Goal: Communication & Community: Answer question/provide support

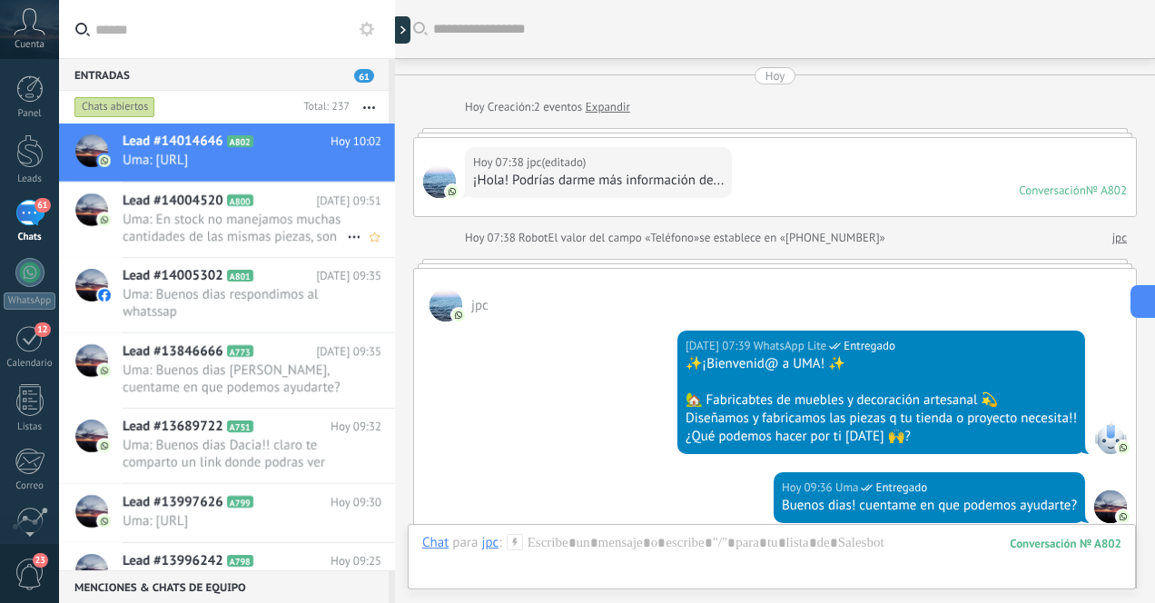
scroll to position [204, 0]
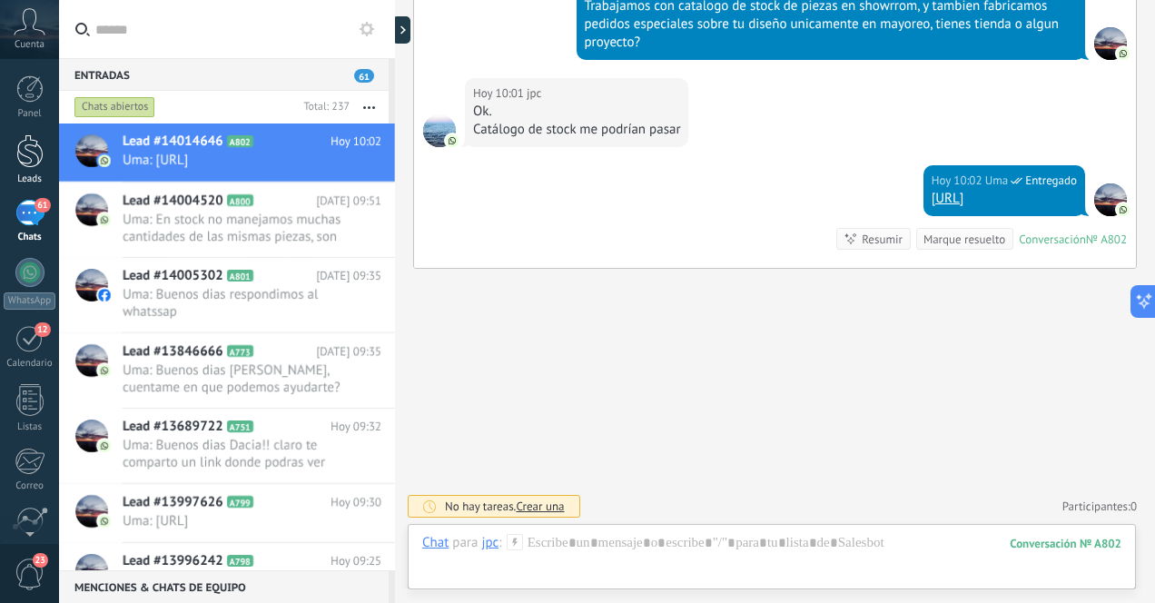
click at [32, 163] on div at bounding box center [29, 151] width 27 height 34
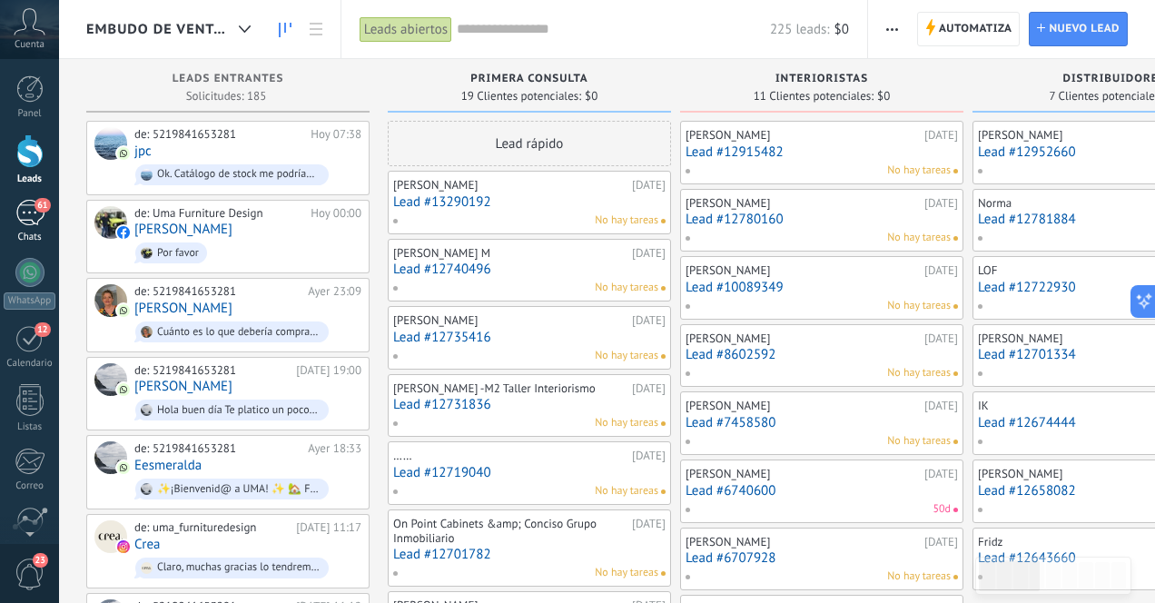
click at [25, 223] on div "61" at bounding box center [29, 213] width 29 height 26
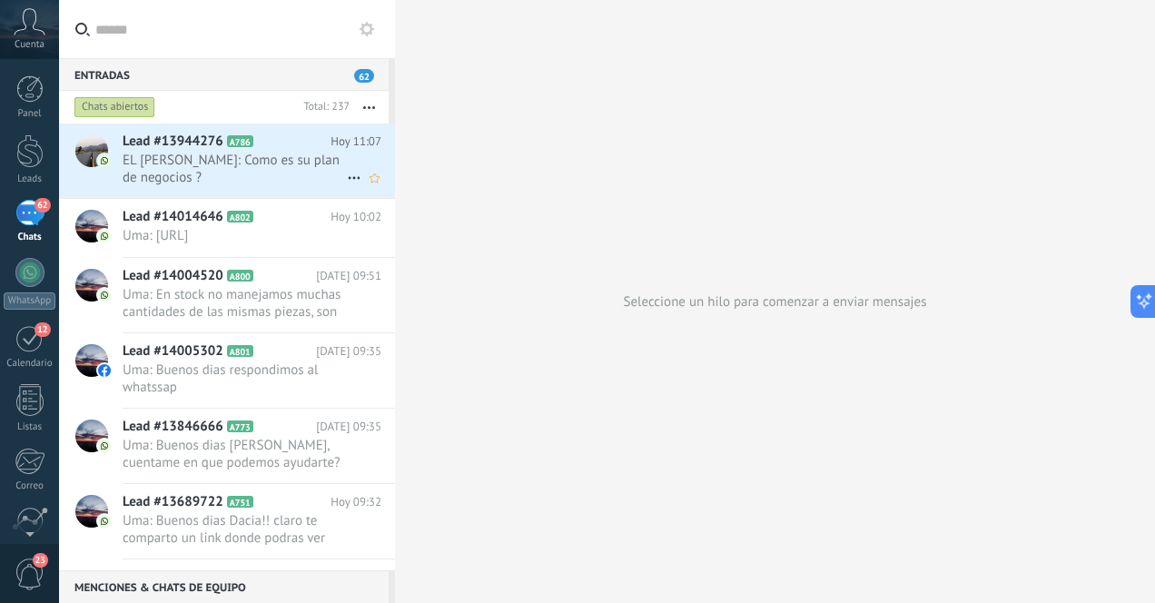
click at [229, 173] on span "EL [PERSON_NAME]: Como es su plan de negocios ?" at bounding box center [235, 169] width 224 height 35
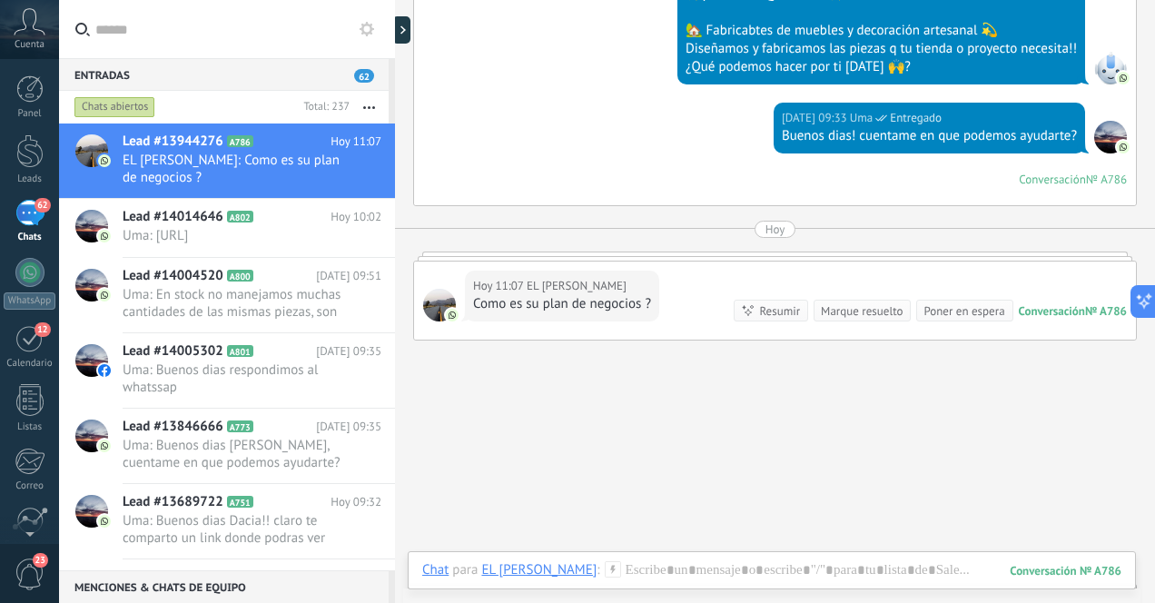
scroll to position [372, 0]
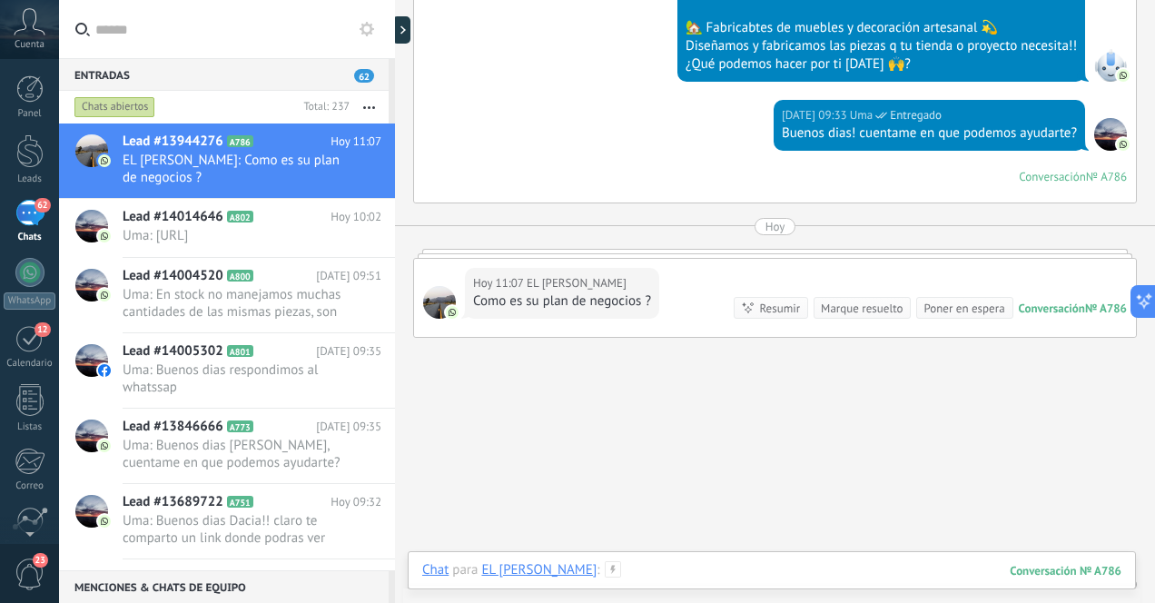
click at [748, 570] on div at bounding box center [771, 588] width 699 height 54
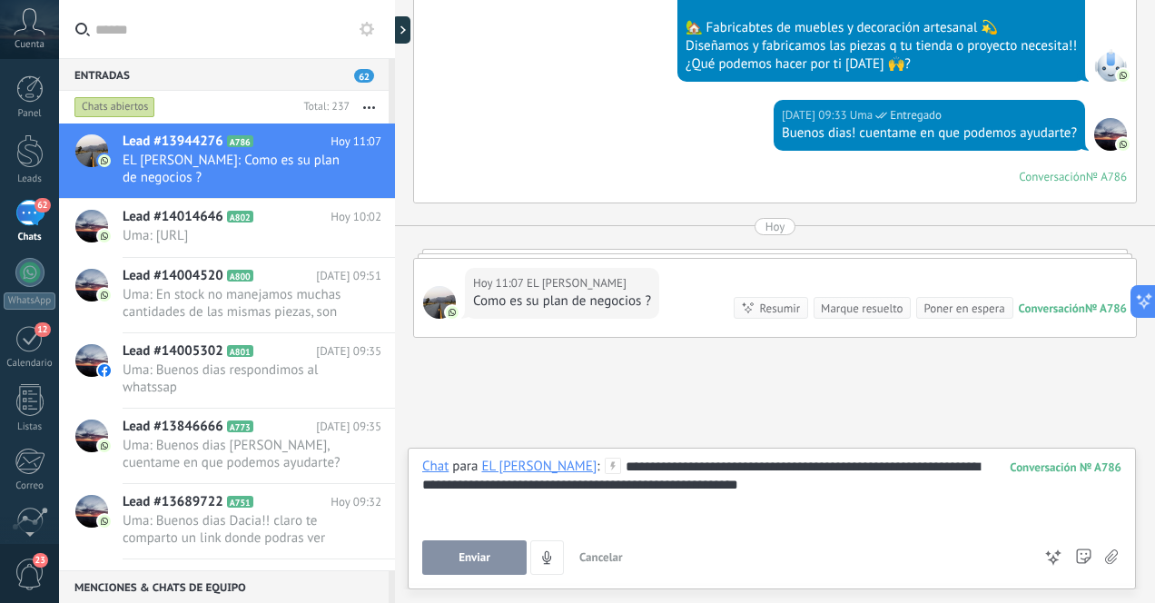
click at [480, 559] on span "Enviar" at bounding box center [475, 557] width 32 height 13
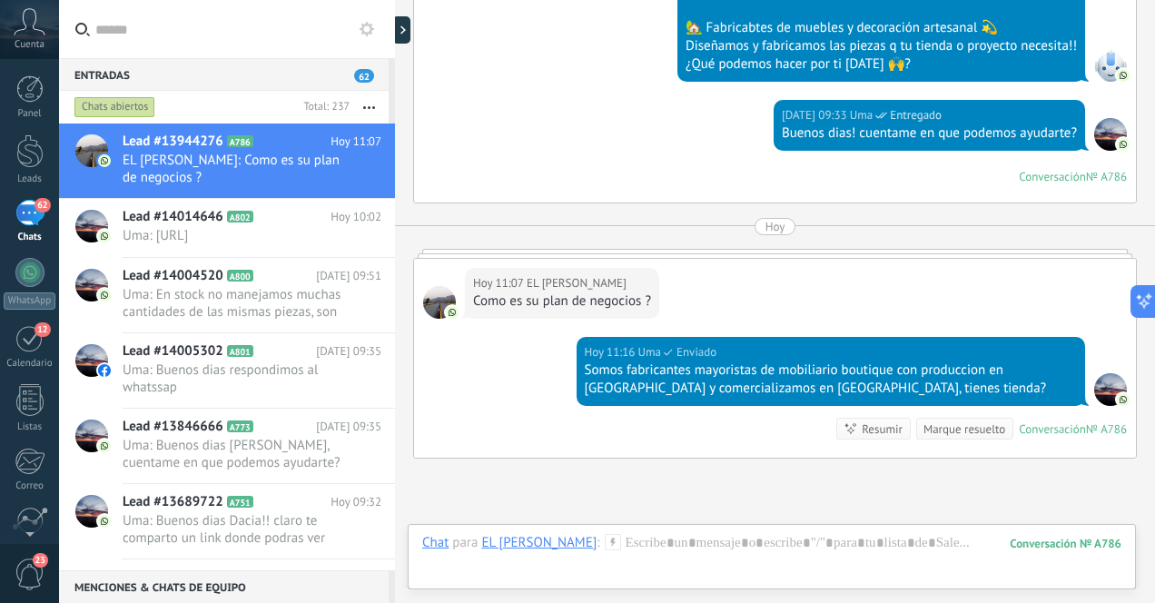
scroll to position [544, 0]
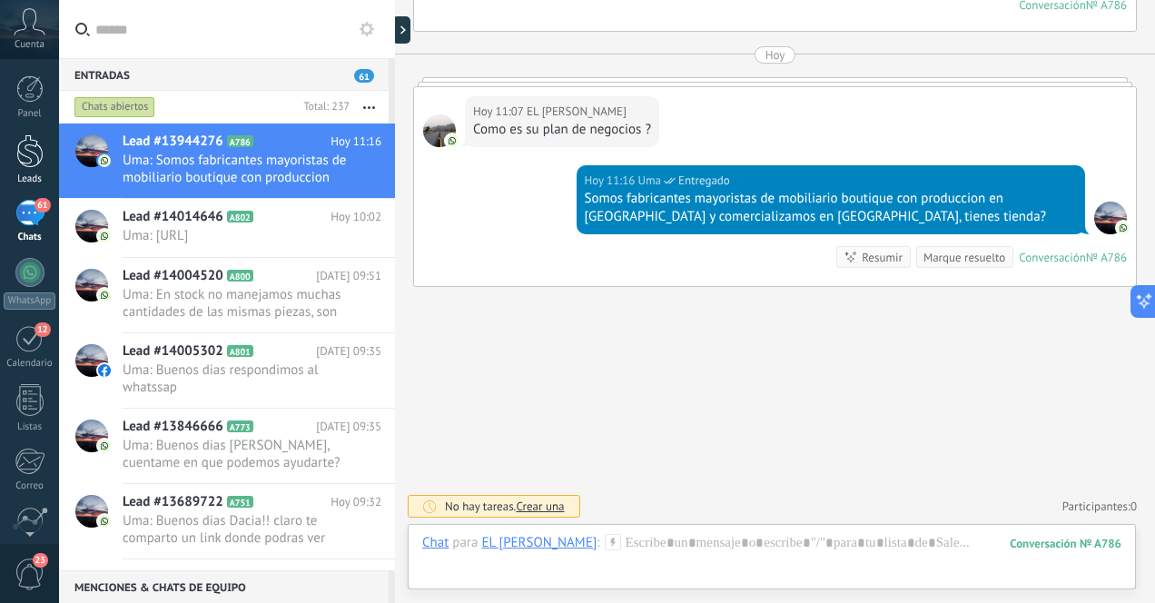
click at [34, 151] on div at bounding box center [29, 151] width 27 height 34
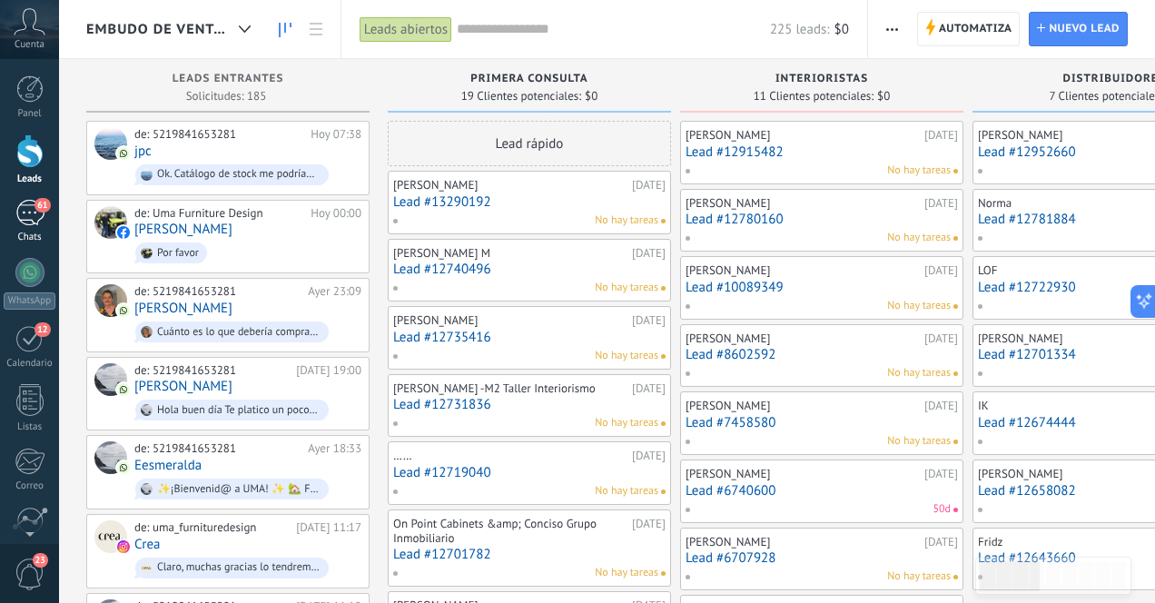
click at [27, 216] on div "61" at bounding box center [29, 213] width 29 height 26
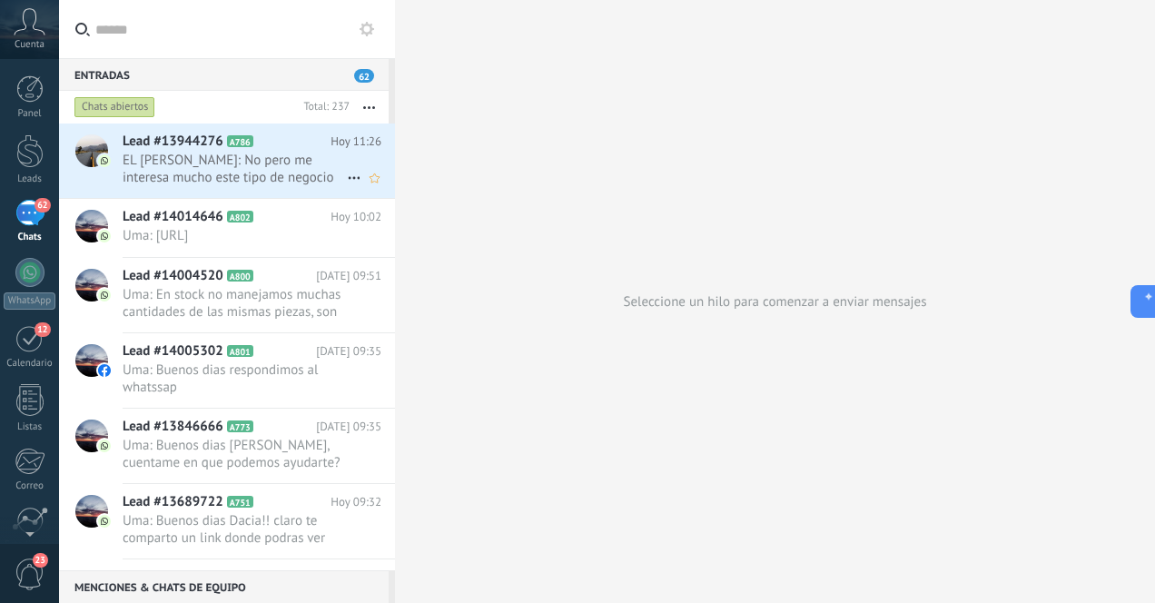
click at [291, 169] on span "EL [PERSON_NAME]: No pero me interesa mucho este tipo de negocio" at bounding box center [235, 169] width 224 height 35
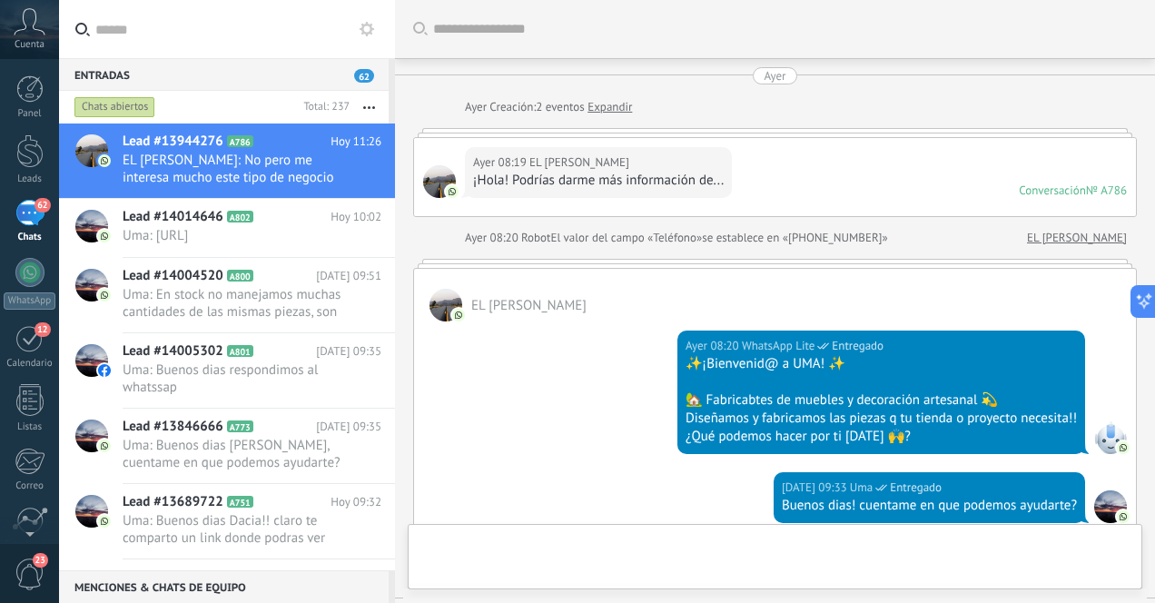
scroll to position [619, 0]
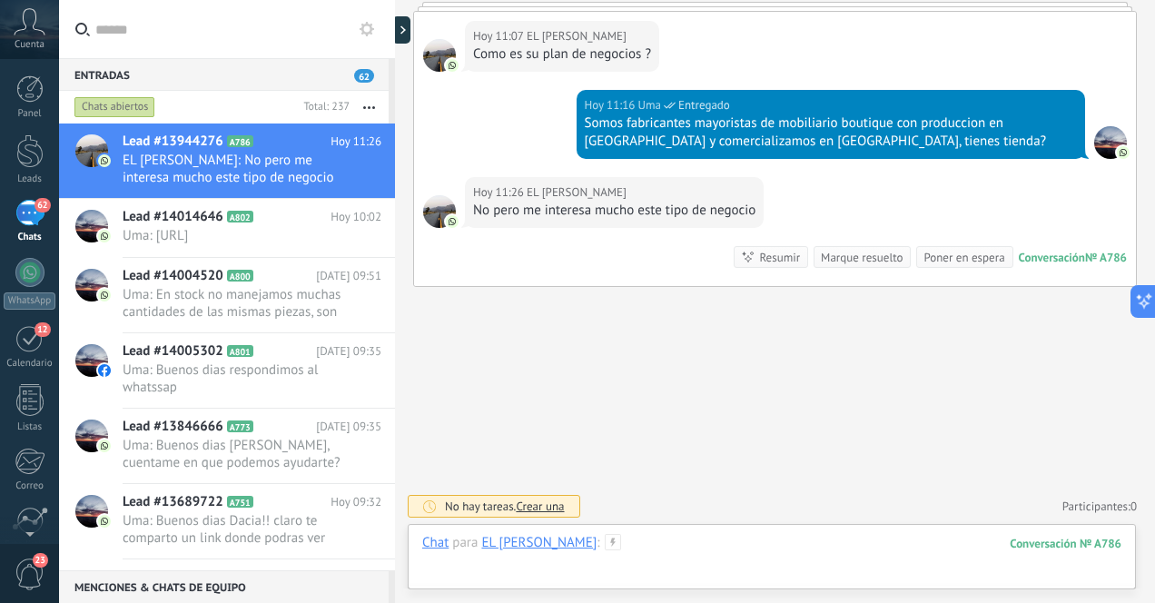
click at [786, 550] on div at bounding box center [771, 561] width 699 height 54
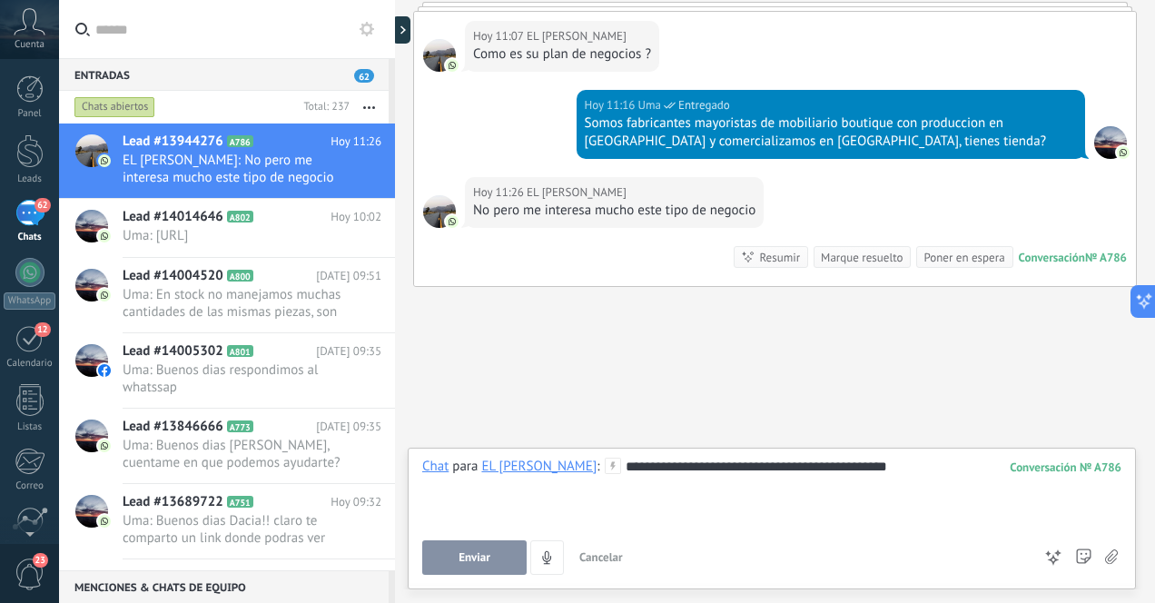
click at [649, 471] on div "**********" at bounding box center [771, 492] width 699 height 69
click at [974, 471] on div "**********" at bounding box center [771, 492] width 699 height 69
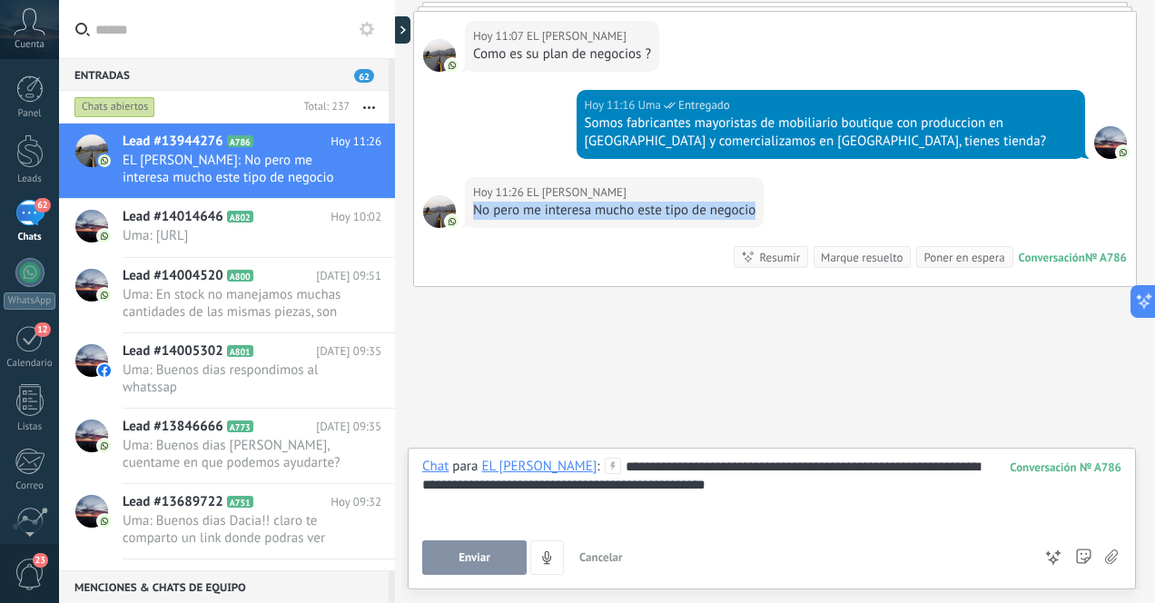
drag, startPoint x: 754, startPoint y: 211, endPoint x: 473, endPoint y: 213, distance: 280.7
click at [473, 213] on div "No pero me interesa mucho este tipo de negocio" at bounding box center [614, 211] width 282 height 18
copy div "No pero me interesa mucho este tipo de negocio"
click at [724, 490] on div "**********" at bounding box center [771, 492] width 699 height 69
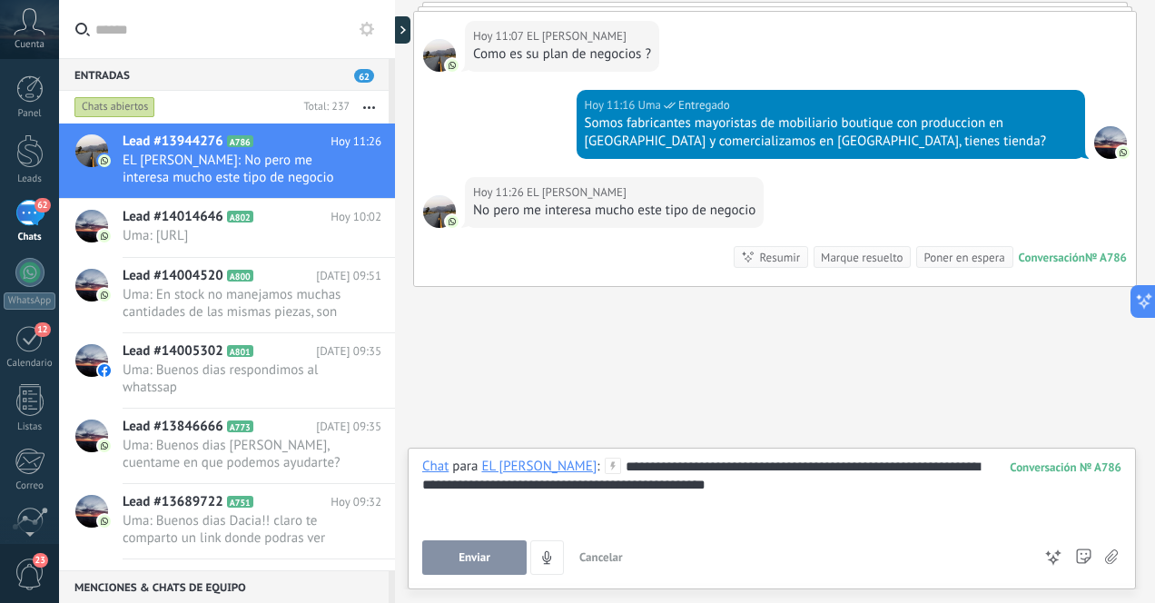
click at [725, 486] on div "**********" at bounding box center [771, 492] width 699 height 69
click at [460, 560] on span "Enviar" at bounding box center [475, 557] width 32 height 13
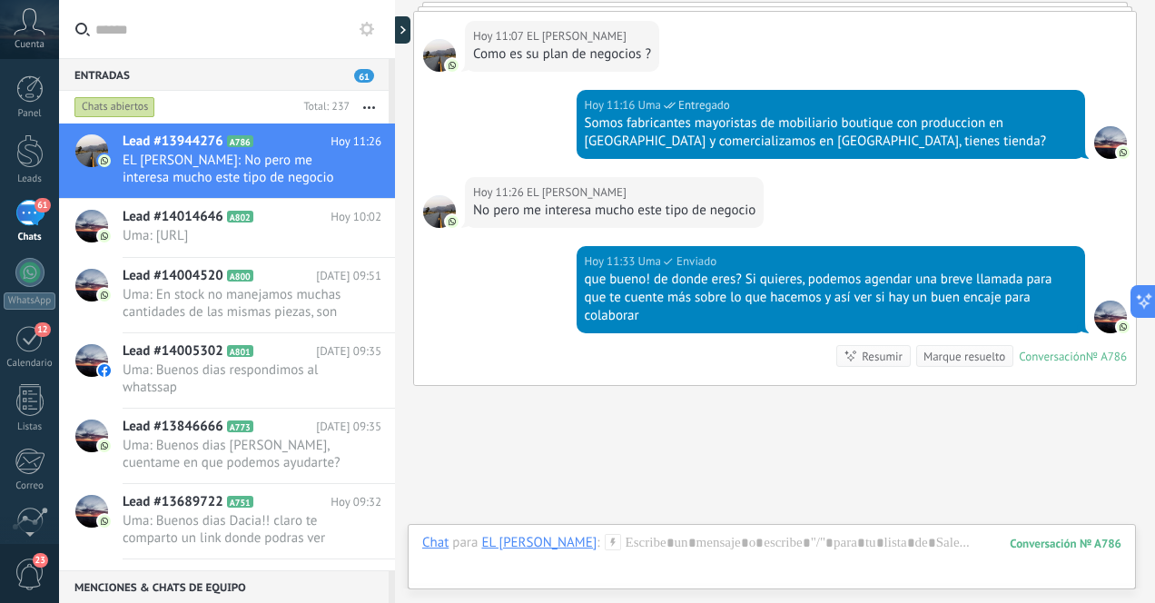
scroll to position [718, 0]
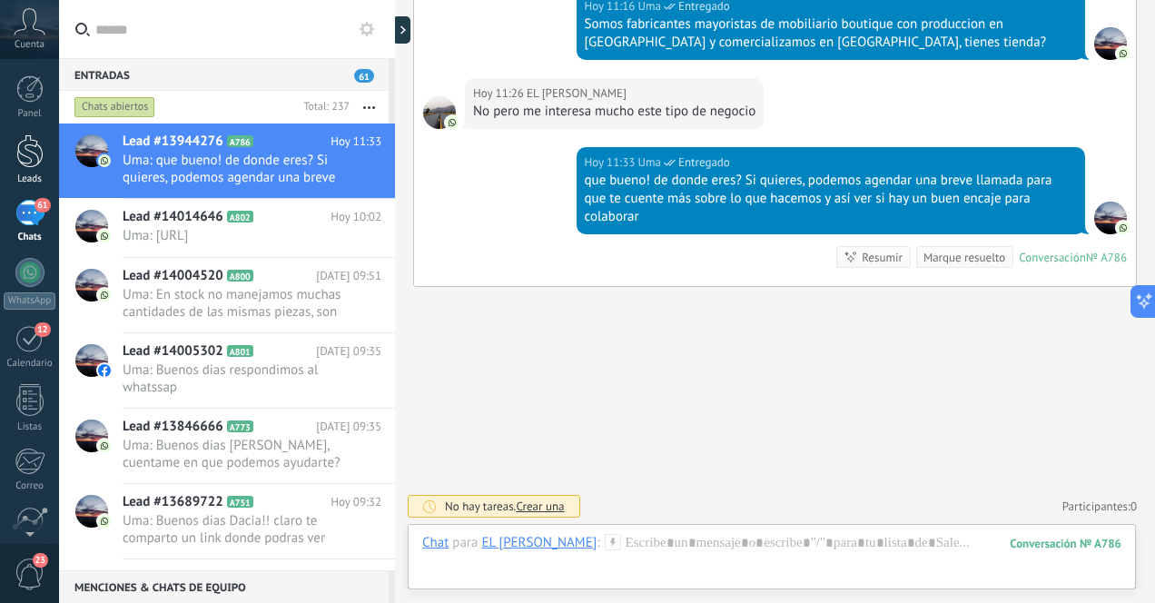
click at [29, 151] on div at bounding box center [29, 151] width 27 height 34
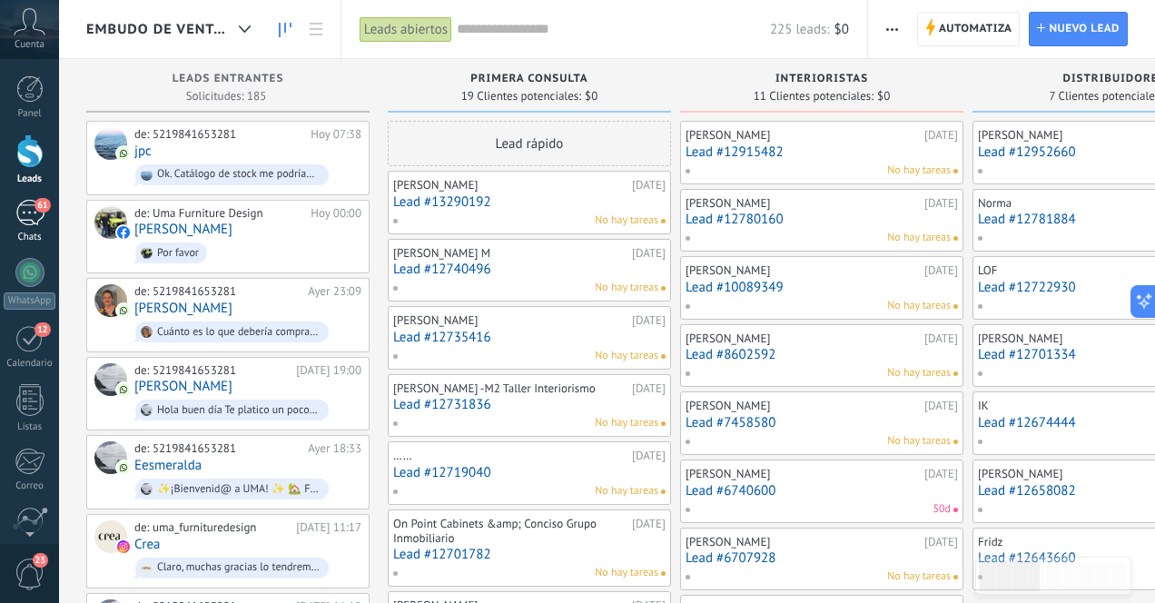
click at [28, 215] on div "61" at bounding box center [29, 213] width 29 height 26
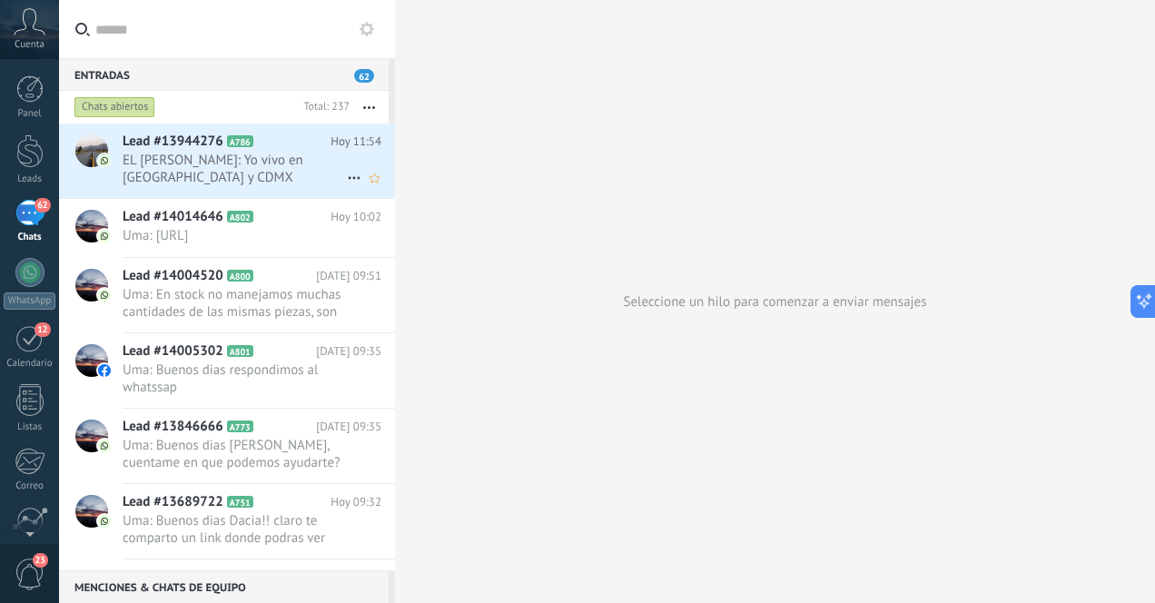
click at [289, 165] on span "EL [PERSON_NAME]: Yo vivo en [GEOGRAPHIC_DATA] y CDMX" at bounding box center [235, 169] width 224 height 35
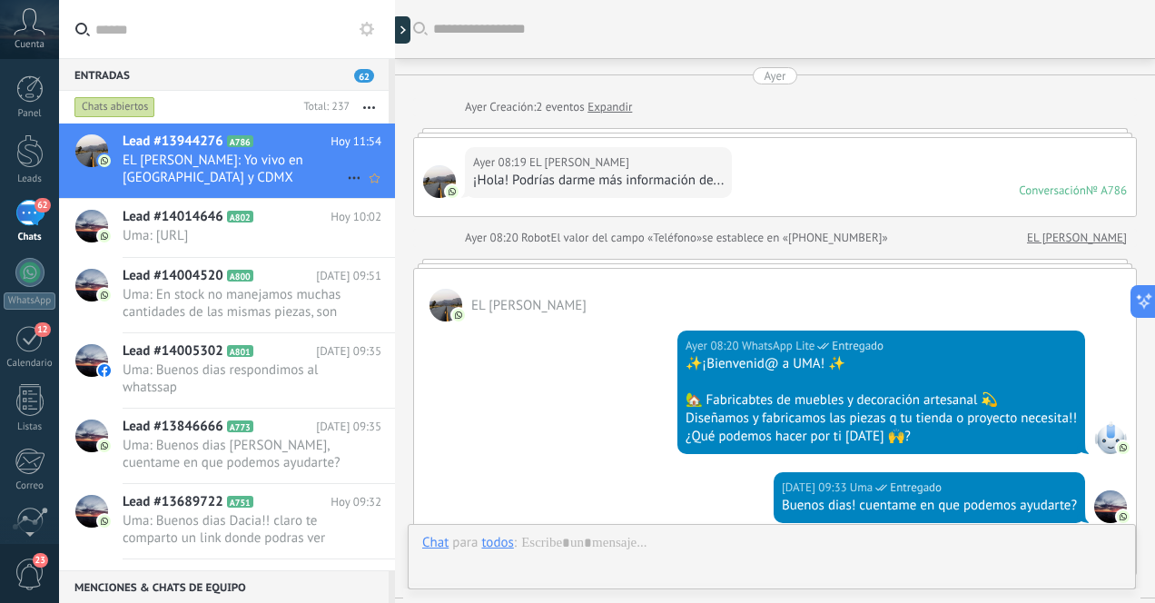
scroll to position [754, 0]
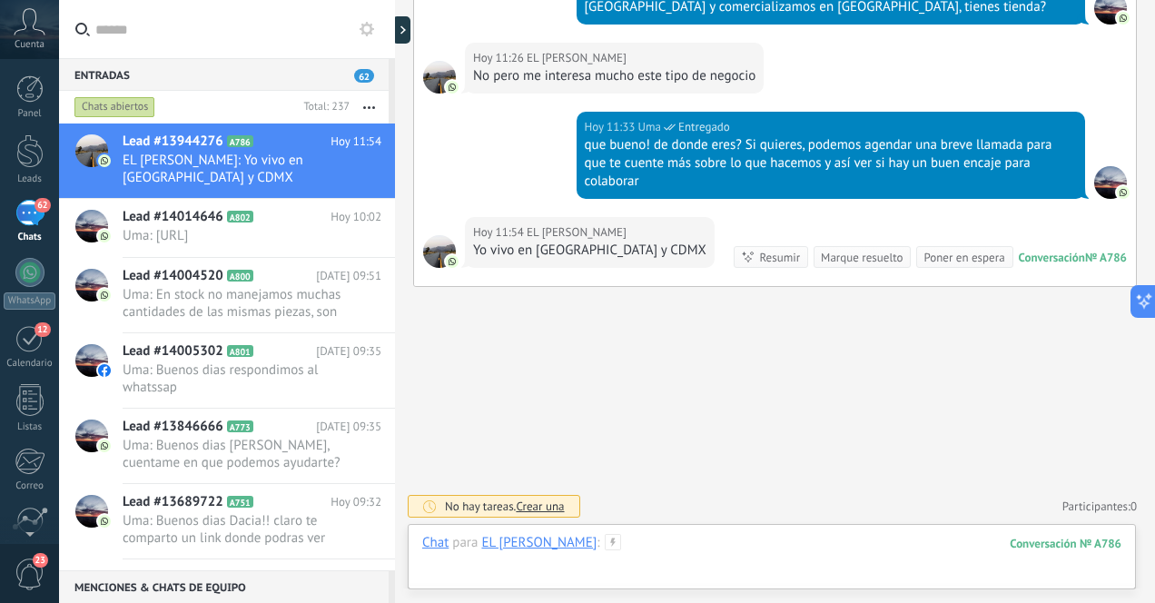
click at [664, 554] on div at bounding box center [771, 561] width 699 height 54
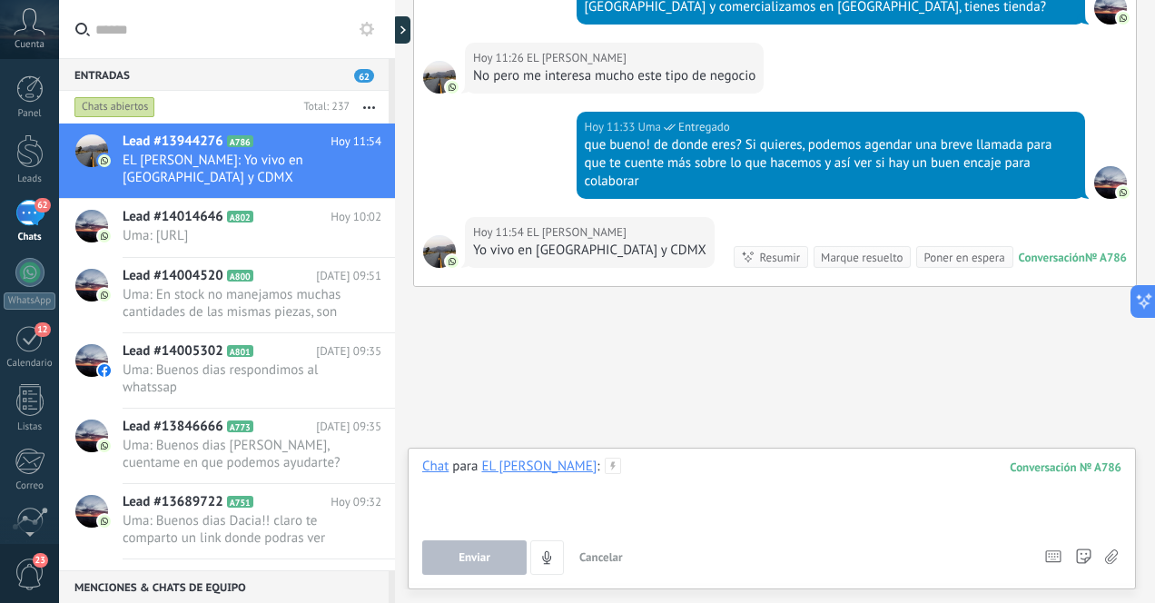
paste div
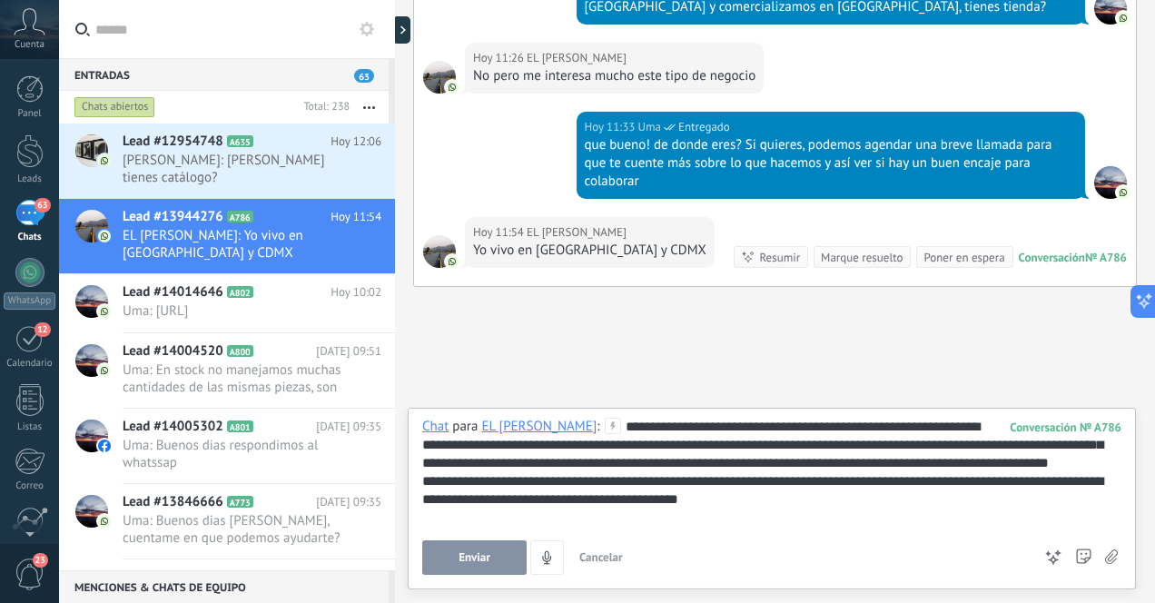
click at [473, 559] on span "Enviar" at bounding box center [475, 557] width 32 height 13
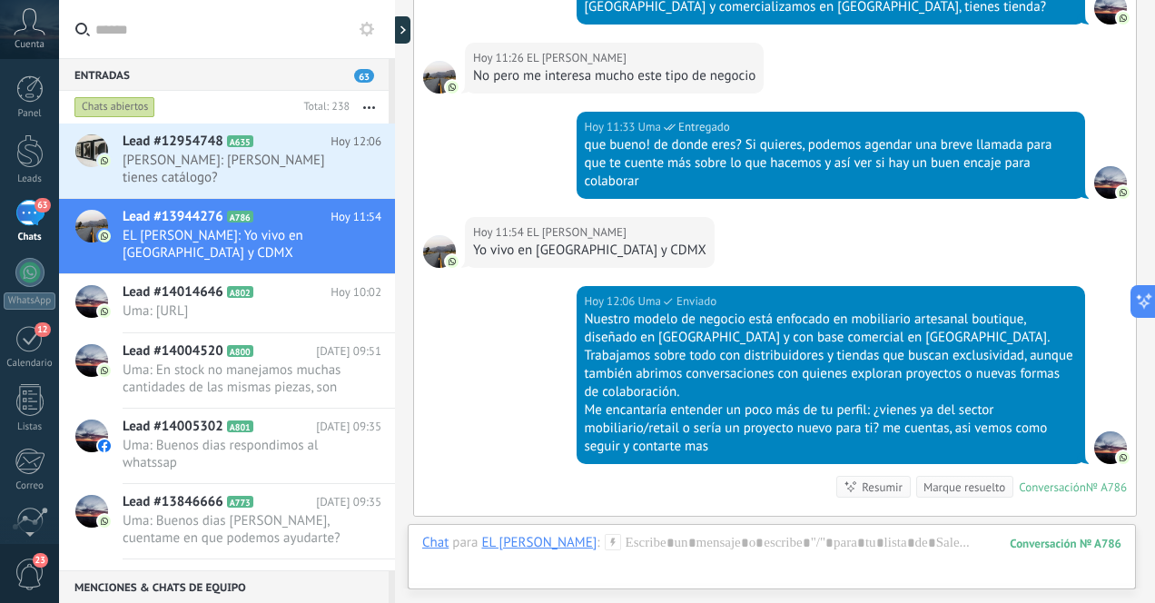
scroll to position [966, 0]
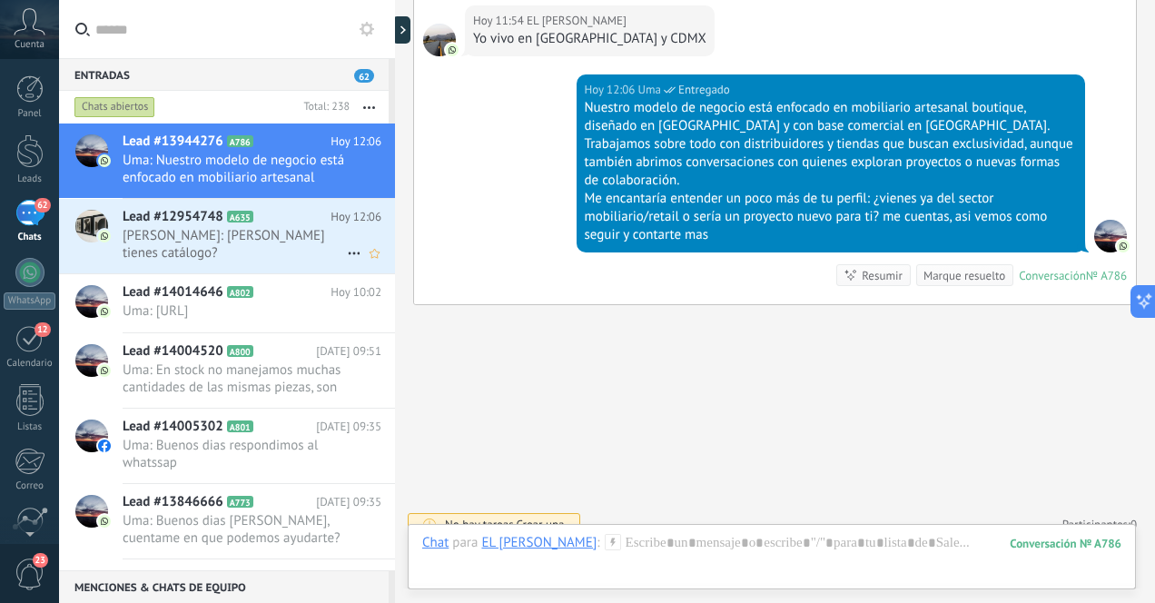
click at [261, 239] on span "[PERSON_NAME]: [PERSON_NAME] tienes catálogo?" at bounding box center [235, 244] width 224 height 35
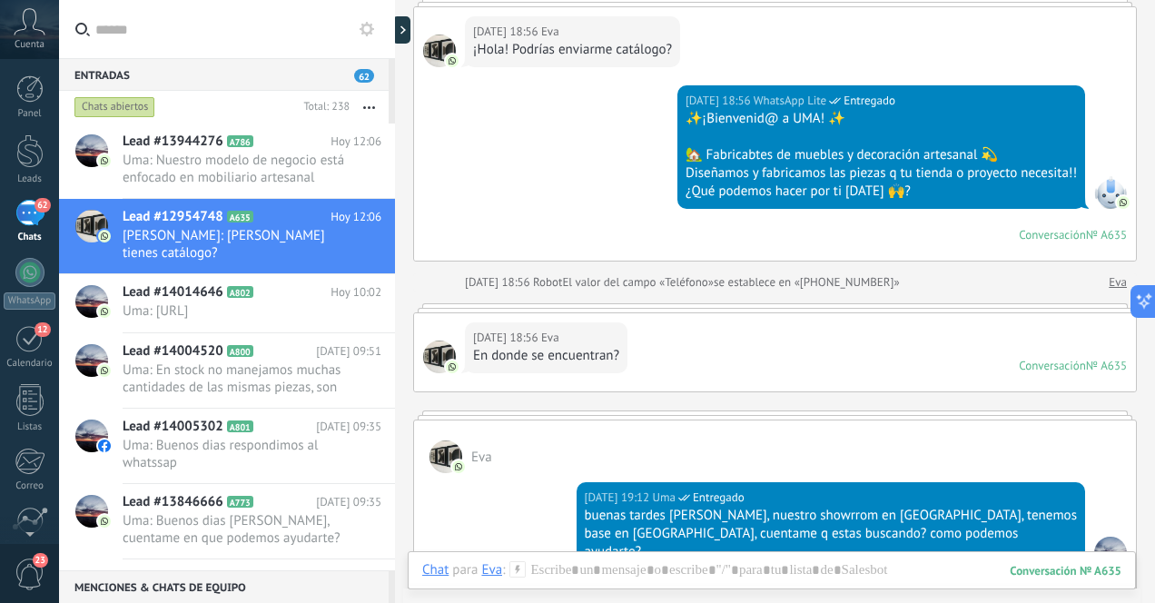
scroll to position [582, 0]
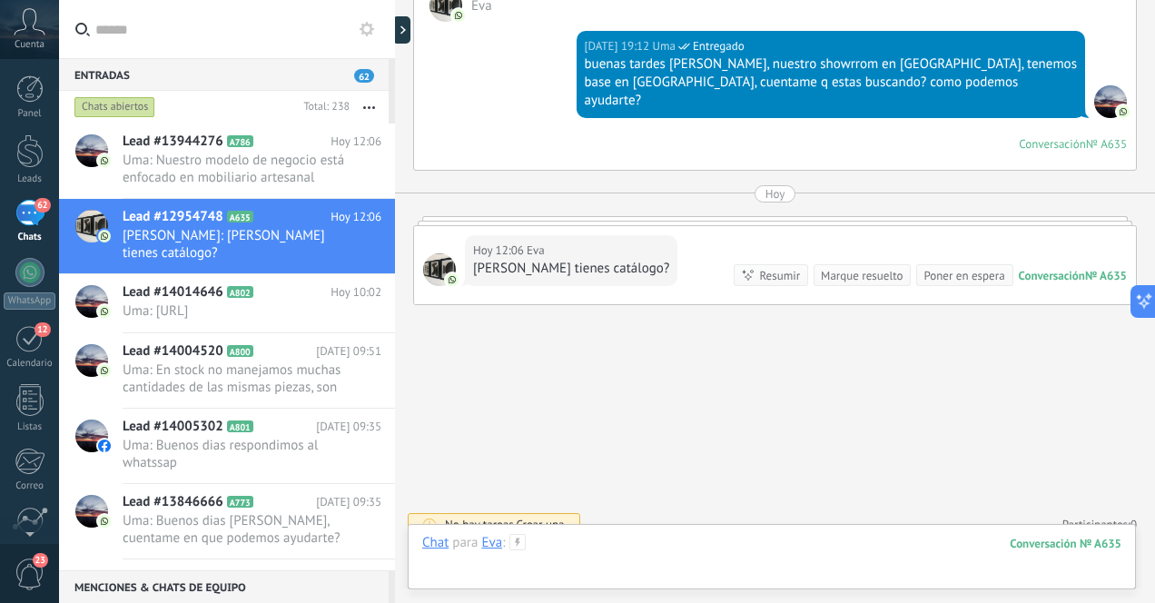
click at [669, 553] on div at bounding box center [771, 561] width 699 height 54
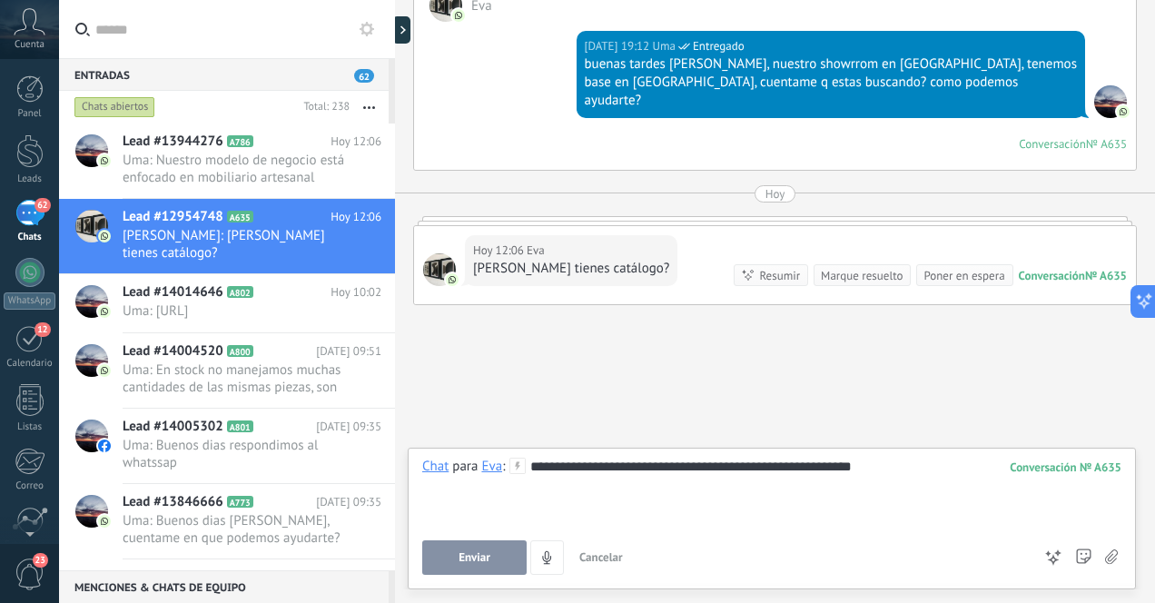
click at [475, 554] on span "Enviar" at bounding box center [475, 557] width 32 height 13
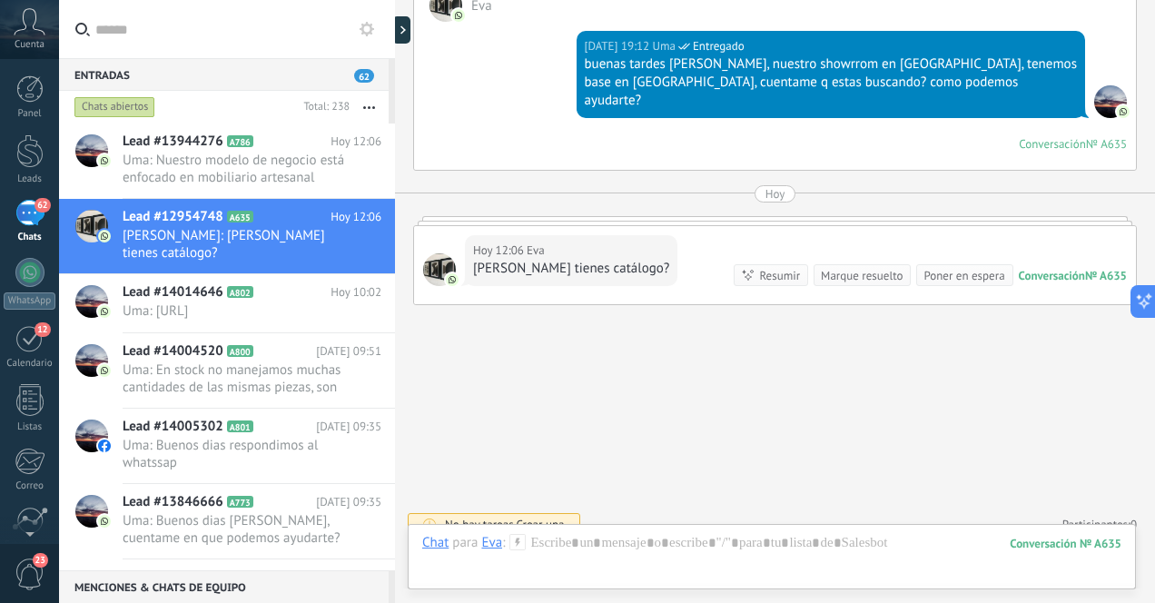
scroll to position [685, 0]
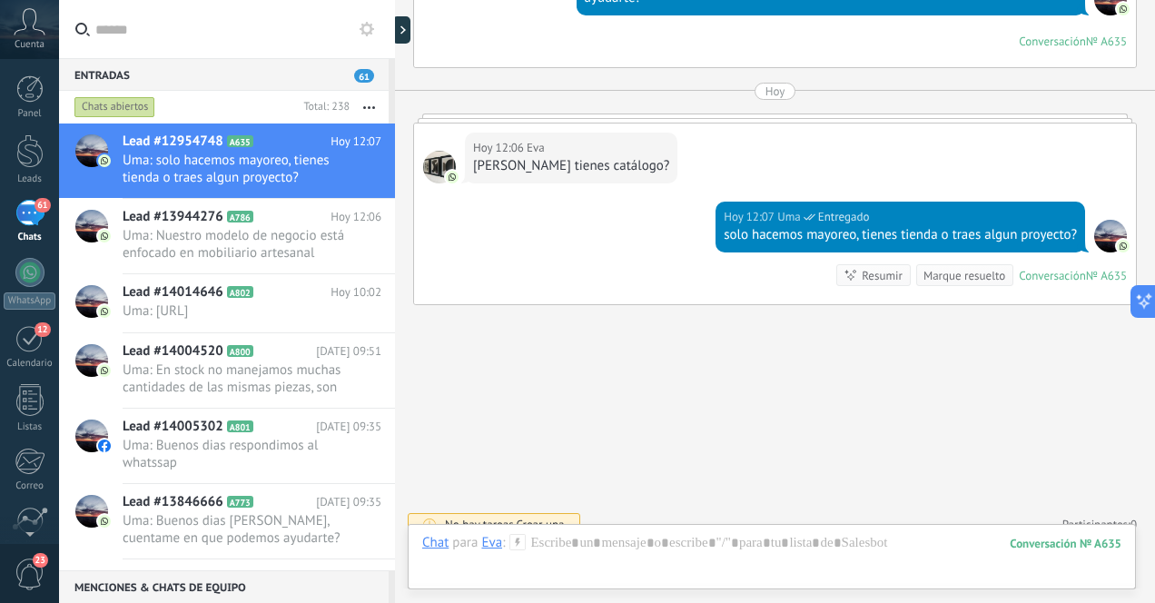
click at [26, 221] on div "61" at bounding box center [29, 213] width 29 height 26
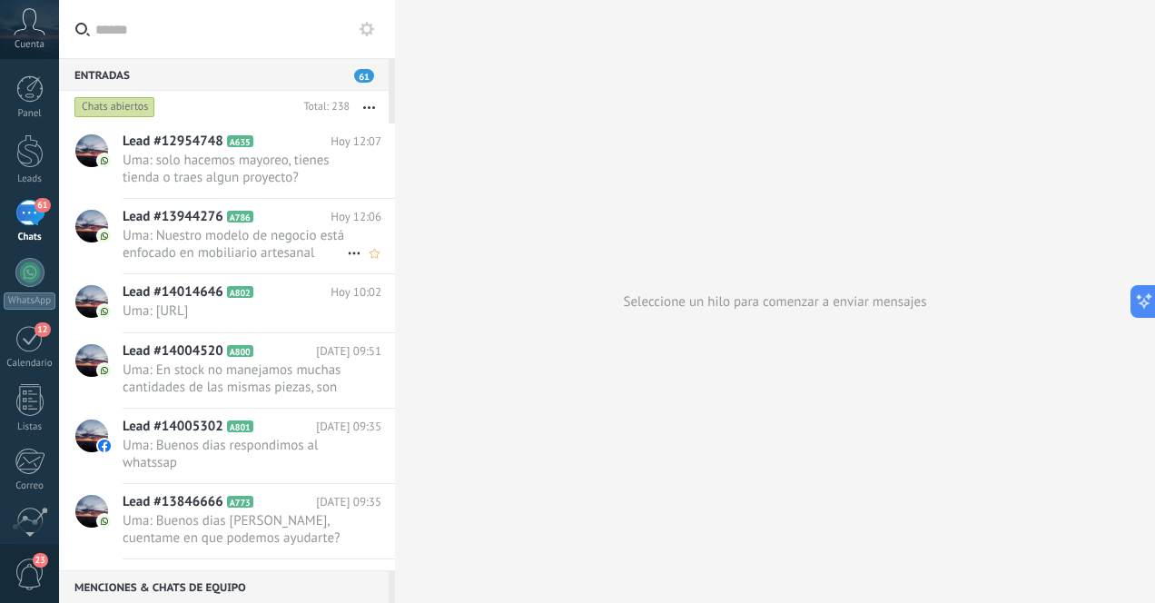
click at [243, 253] on span "Uma: Nuestro modelo de negocio está enfocado en mobiliario artesanal boutique, …" at bounding box center [235, 244] width 224 height 35
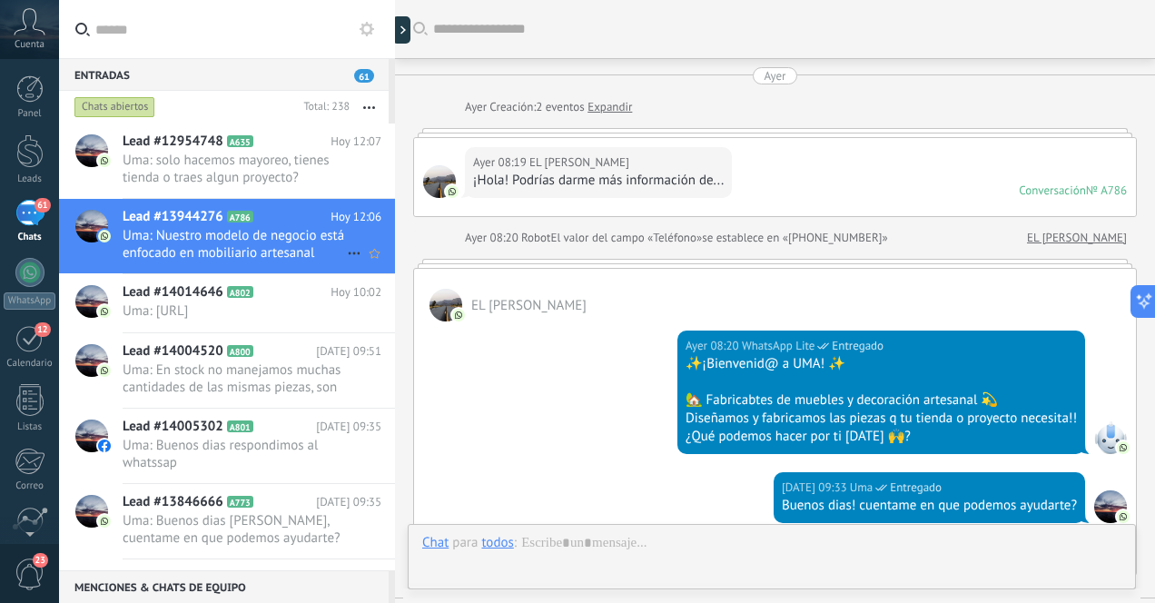
scroll to position [843, 0]
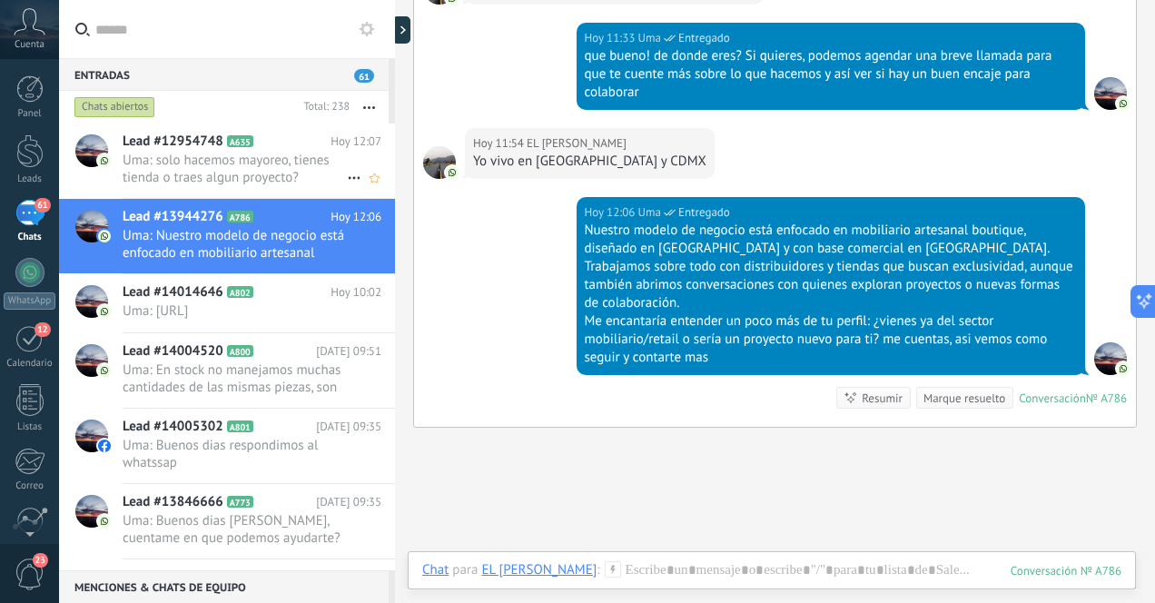
click at [234, 165] on span "Uma: solo hacemos mayoreo, tienes tienda o traes algun proyecto?" at bounding box center [235, 169] width 224 height 35
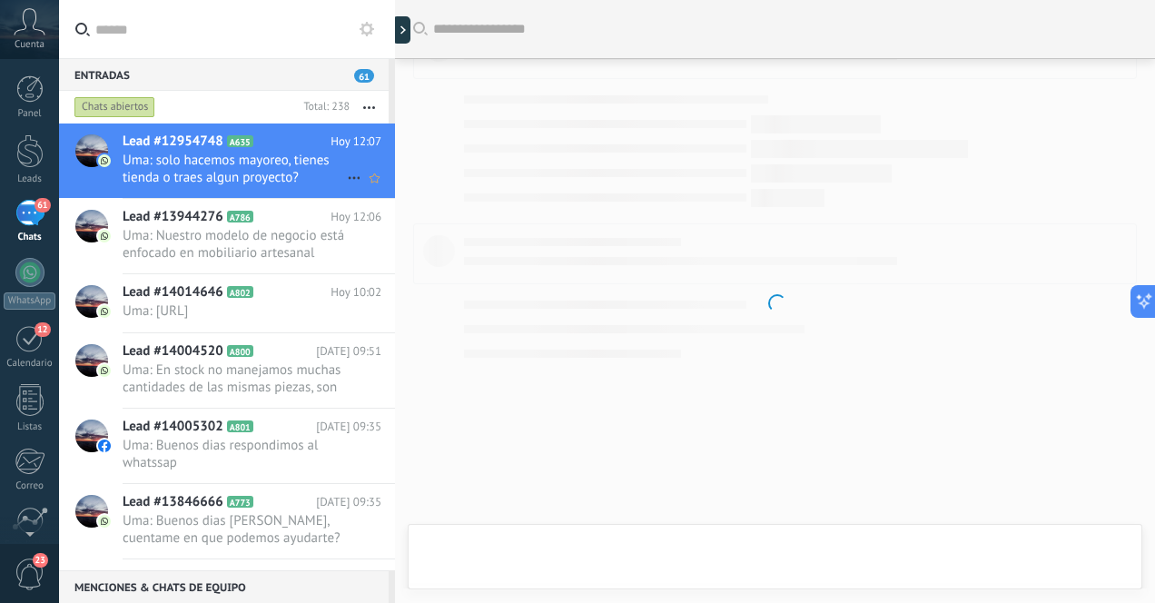
scroll to position [617, 0]
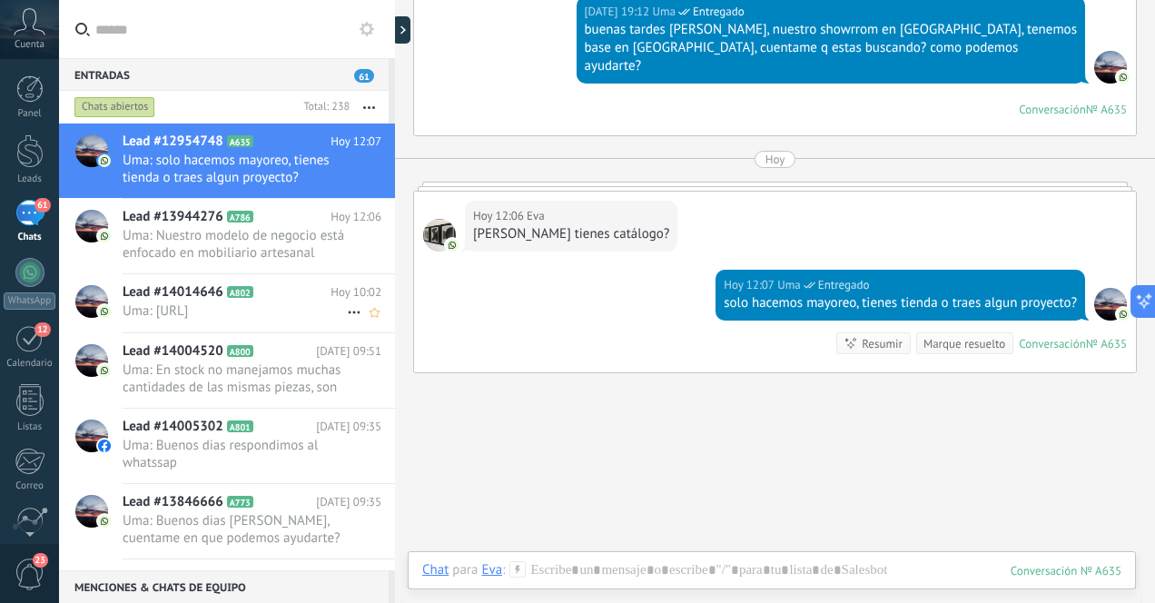
click at [227, 319] on span "Uma: [URL]" at bounding box center [235, 310] width 224 height 17
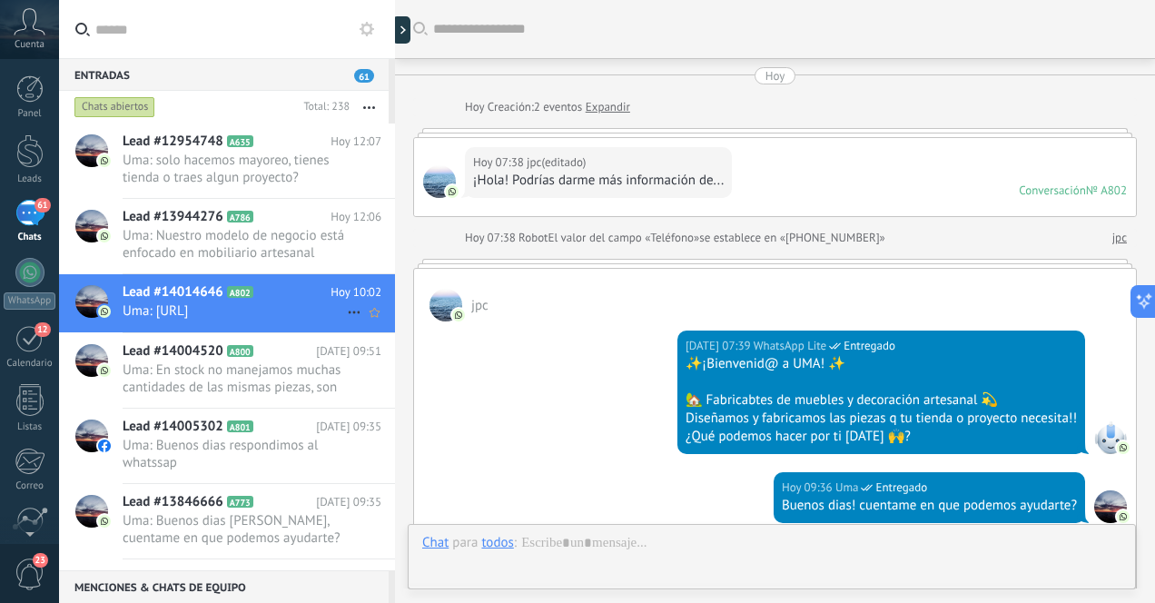
scroll to position [656, 0]
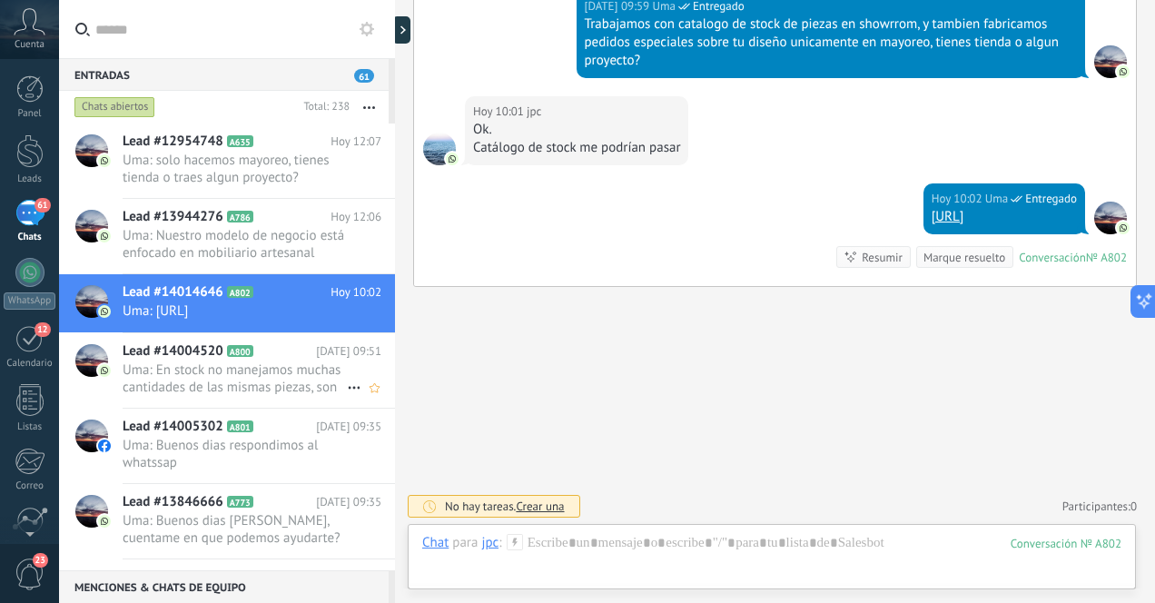
click at [276, 394] on span "Uma: En stock no manejamos muchas cantidades de las mismas piezas, son piezas u…" at bounding box center [235, 379] width 224 height 35
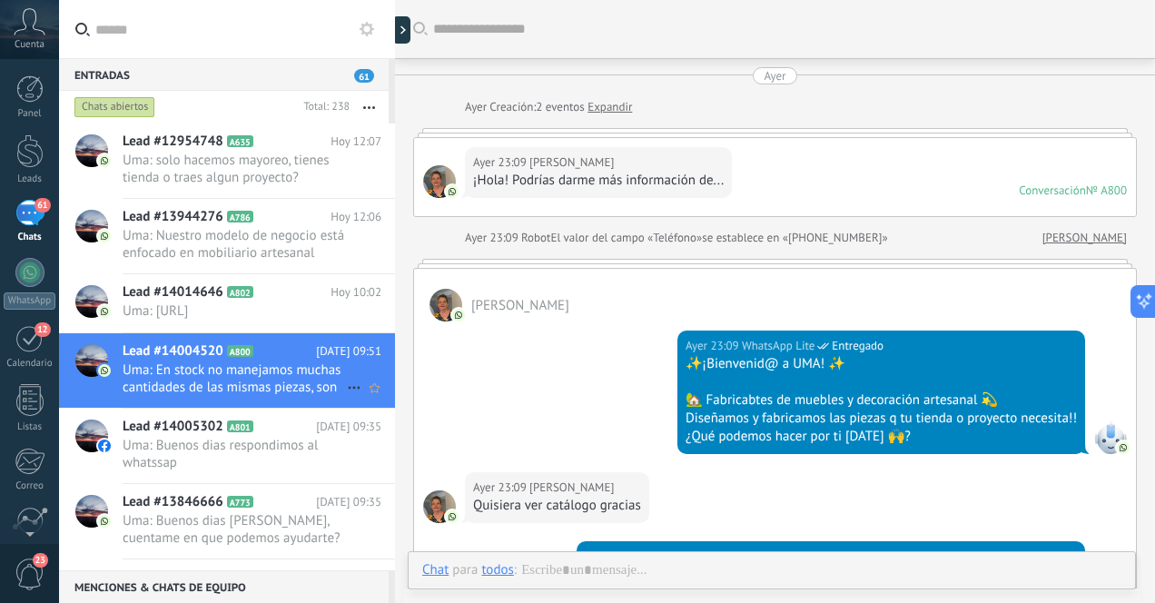
scroll to position [750, 0]
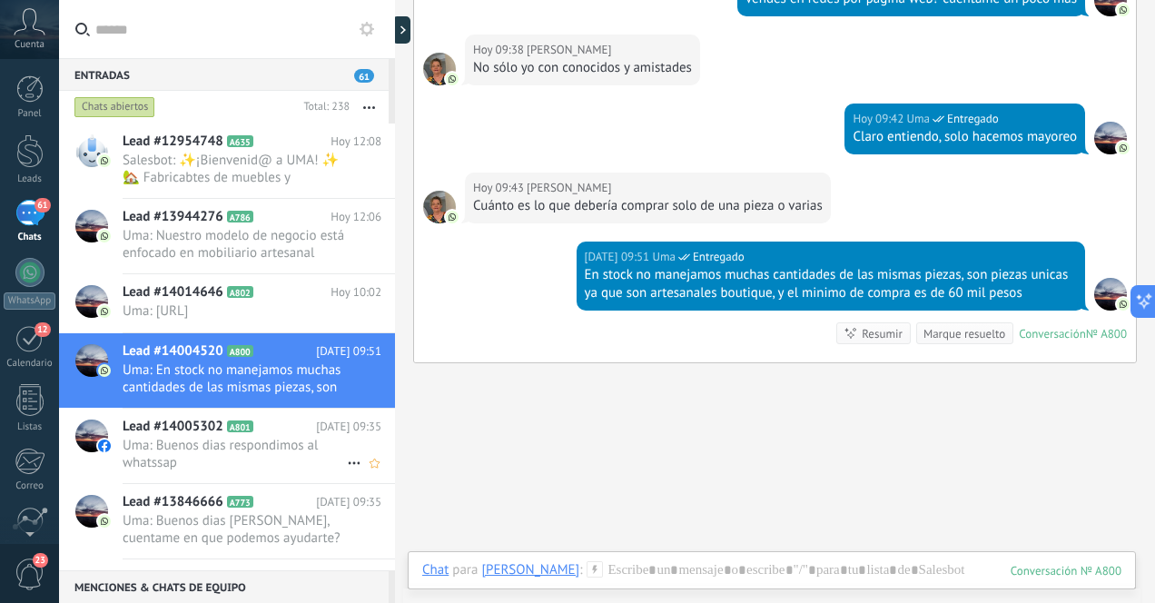
click at [287, 467] on span "Uma: Buenos dias respondimos al whatssap" at bounding box center [235, 454] width 224 height 35
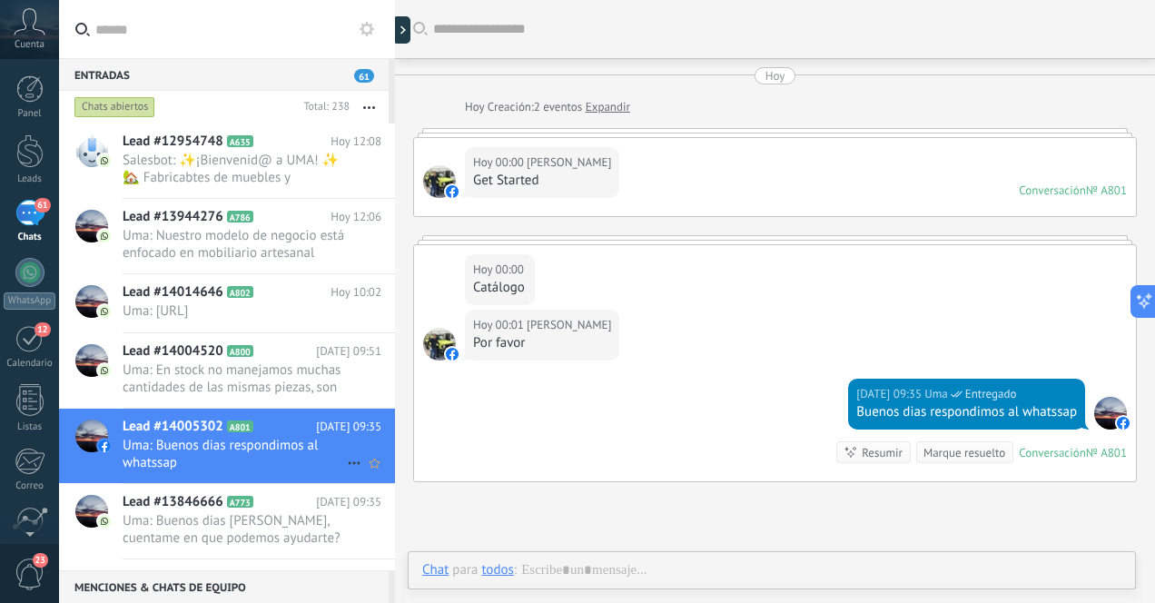
scroll to position [128, 0]
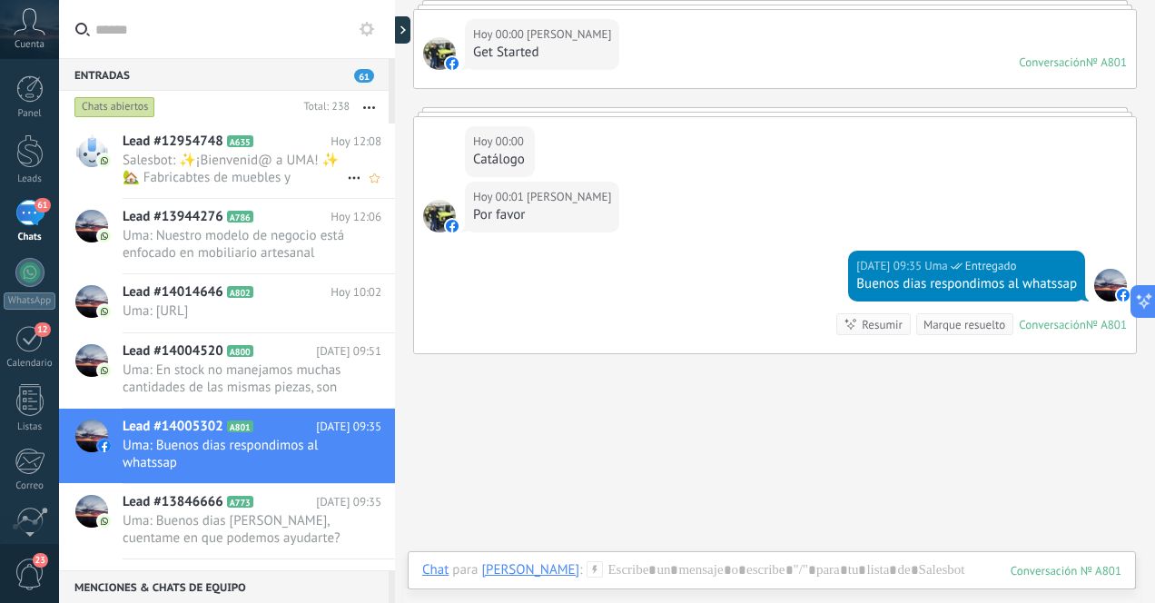
click at [282, 170] on span "Salesbot: ✨¡Bienvenid@ a UMA! ✨ 🏡 Fabricabtes de muebles y decoración artesanal…" at bounding box center [235, 169] width 224 height 35
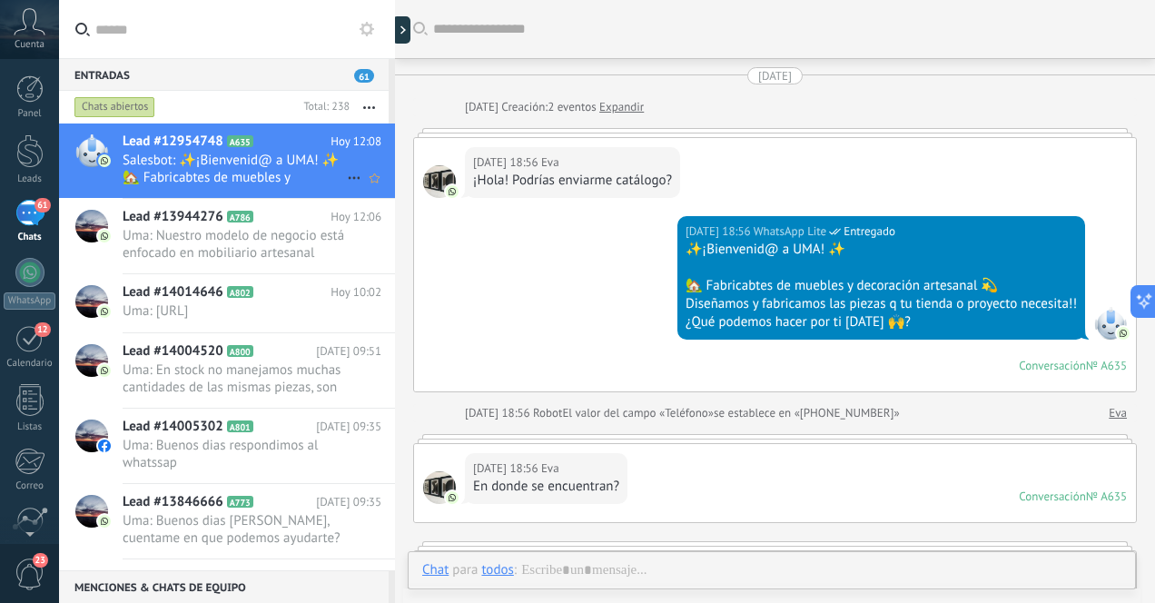
scroll to position [722, 0]
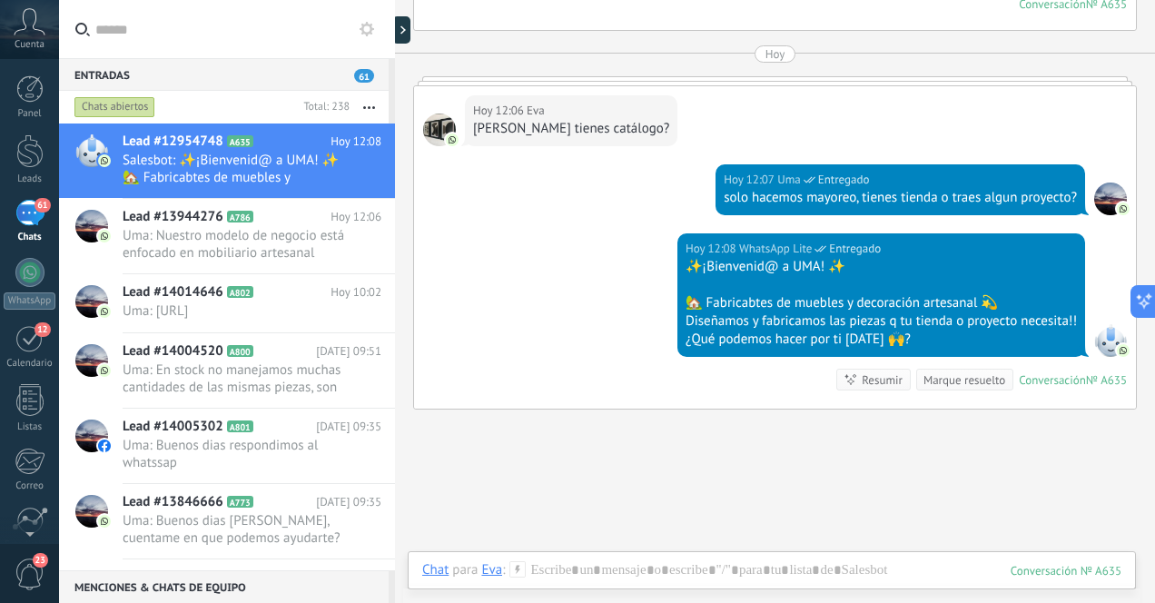
click at [28, 210] on div "61" at bounding box center [29, 213] width 29 height 26
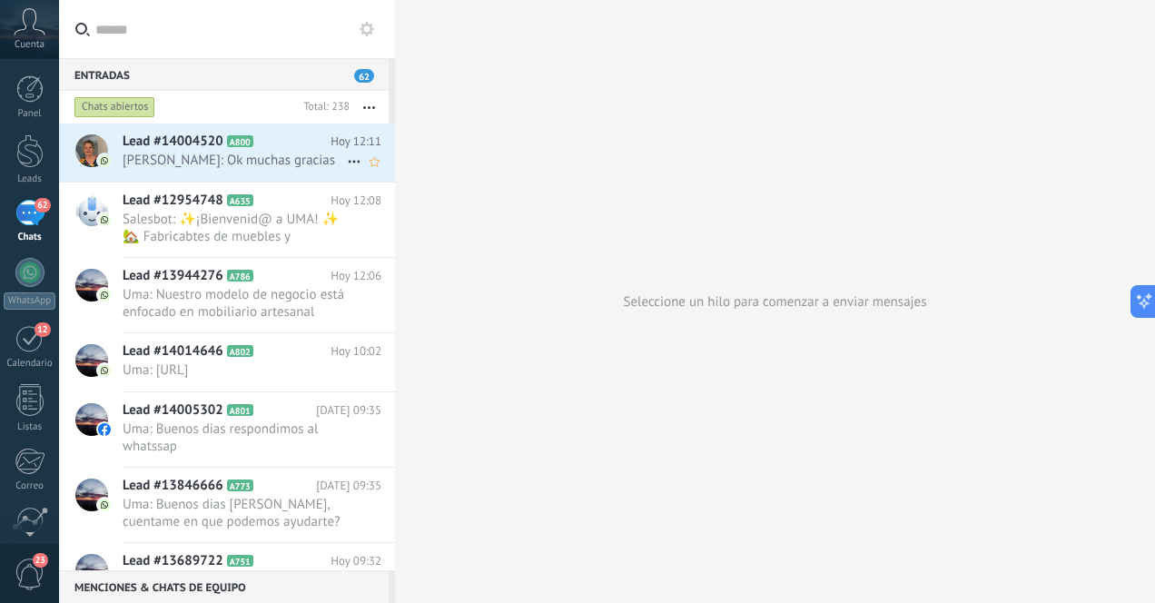
click at [210, 161] on span "[PERSON_NAME]: Ok muchas gracias" at bounding box center [235, 160] width 224 height 17
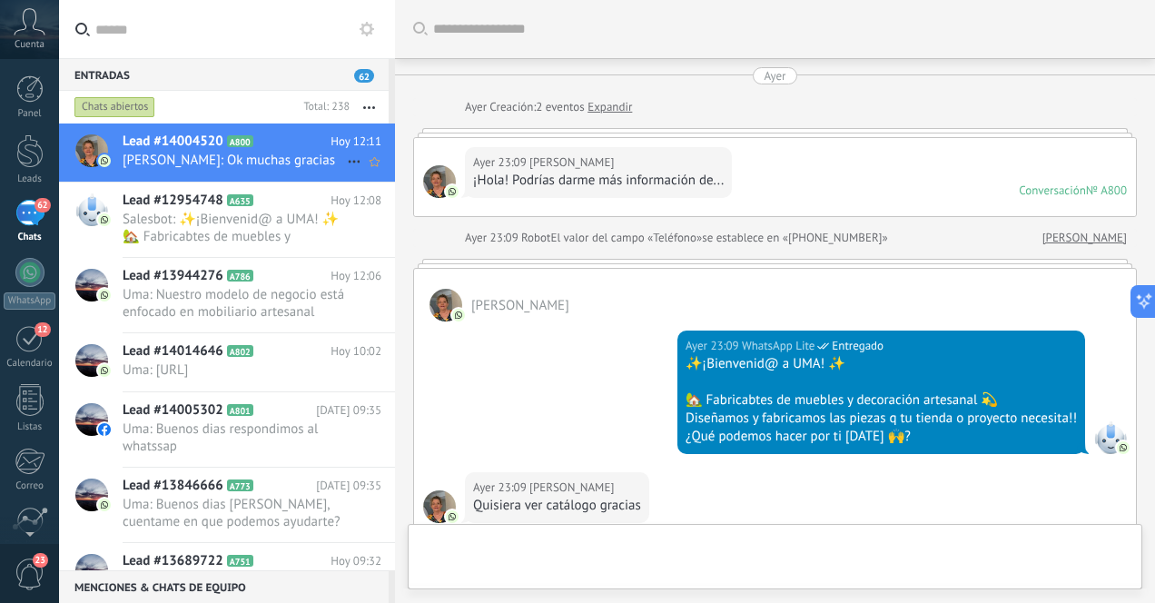
scroll to position [862, 0]
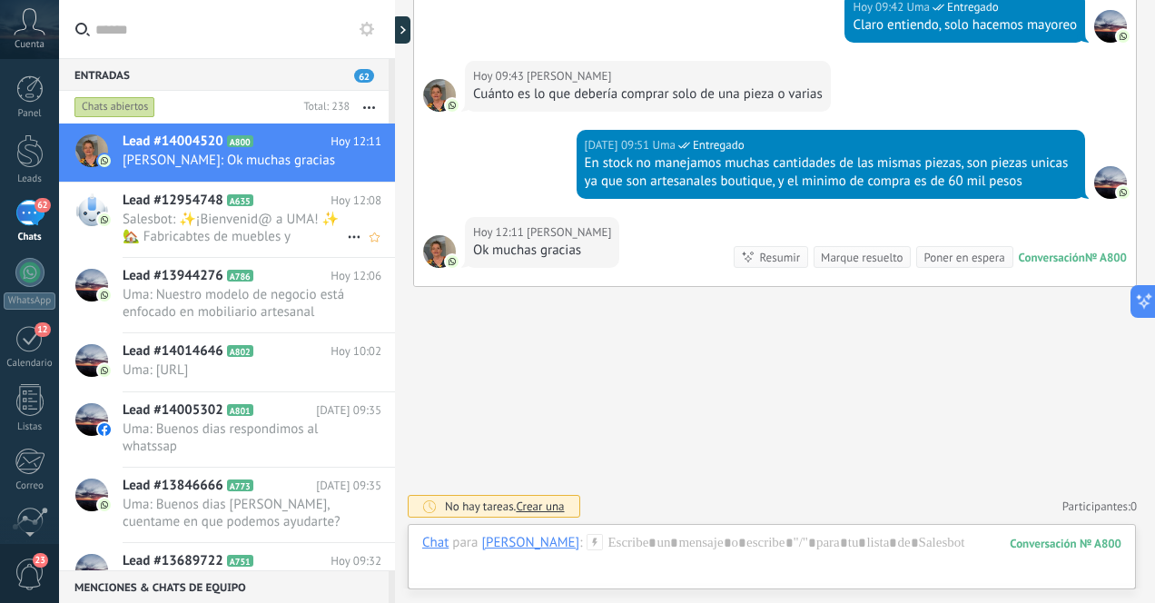
click at [302, 232] on span "Salesbot: ✨¡Bienvenid@ a UMA! ✨ 🏡 Fabricabtes de muebles y decoración artesanal…" at bounding box center [235, 228] width 224 height 35
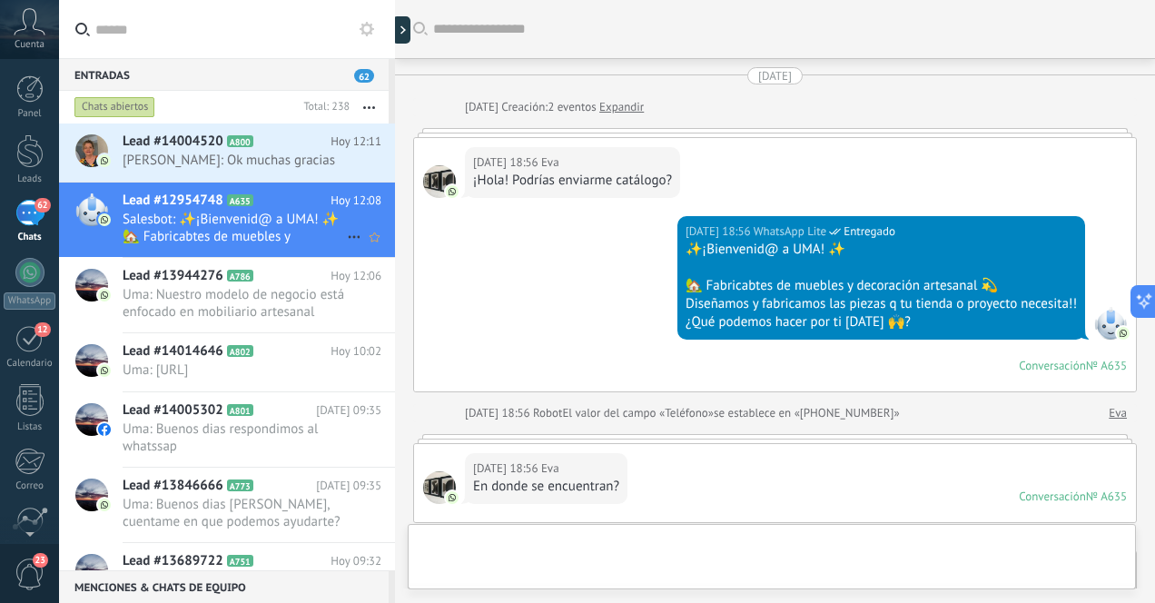
scroll to position [722, 0]
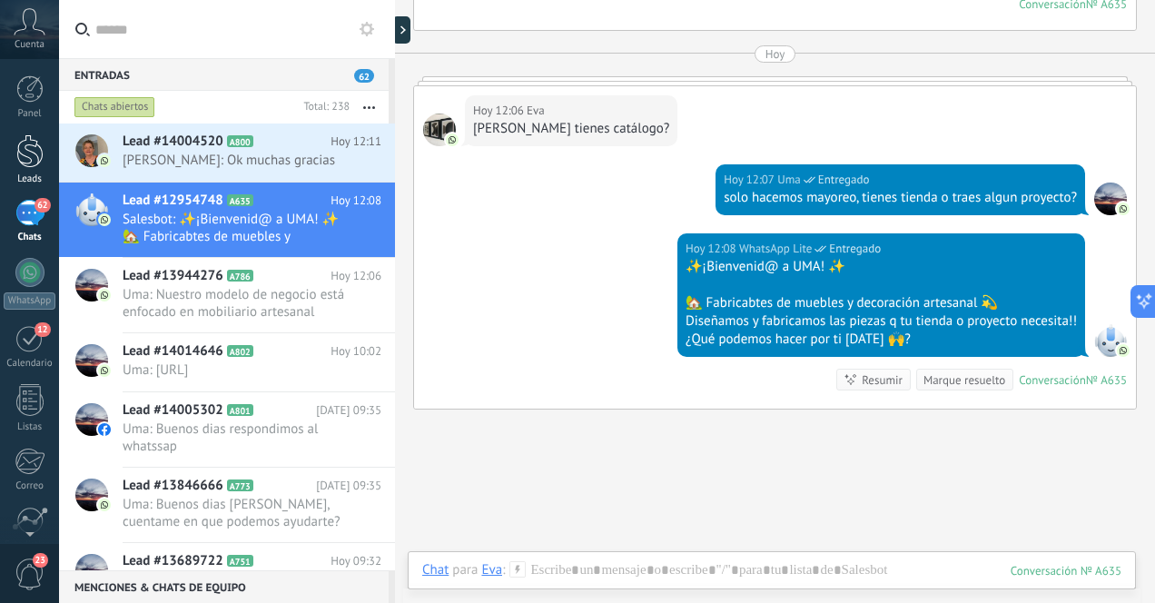
click at [35, 149] on div at bounding box center [29, 151] width 27 height 34
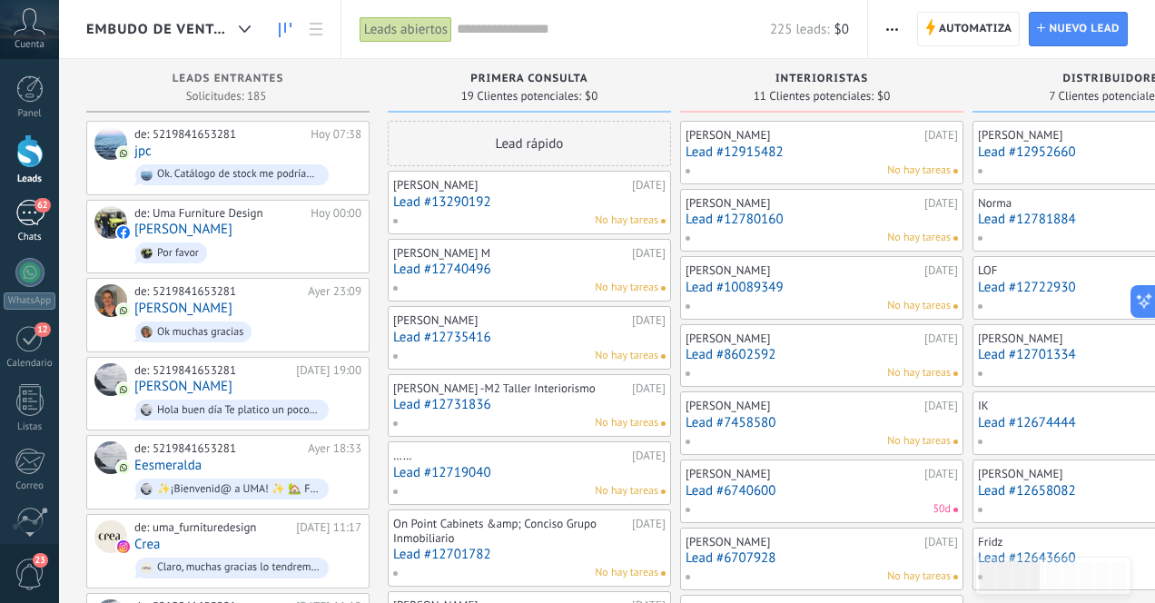
click at [27, 214] on div "62" at bounding box center [29, 213] width 29 height 26
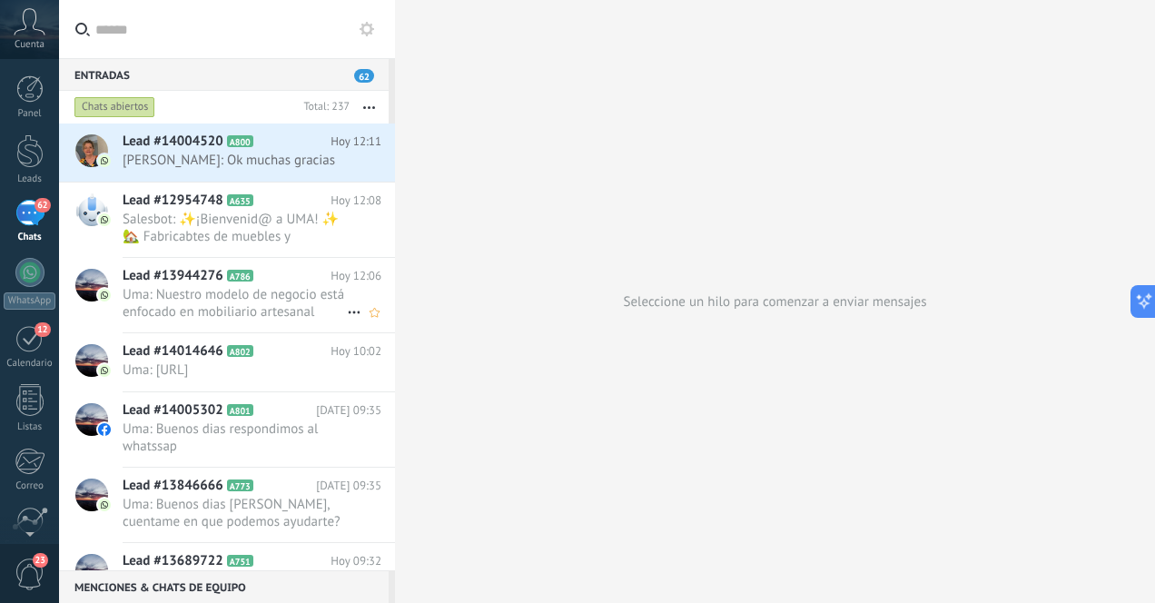
click at [211, 298] on span "Uma: Nuestro modelo de negocio está enfocado en mobiliario artesanal boutique, …" at bounding box center [235, 303] width 224 height 35
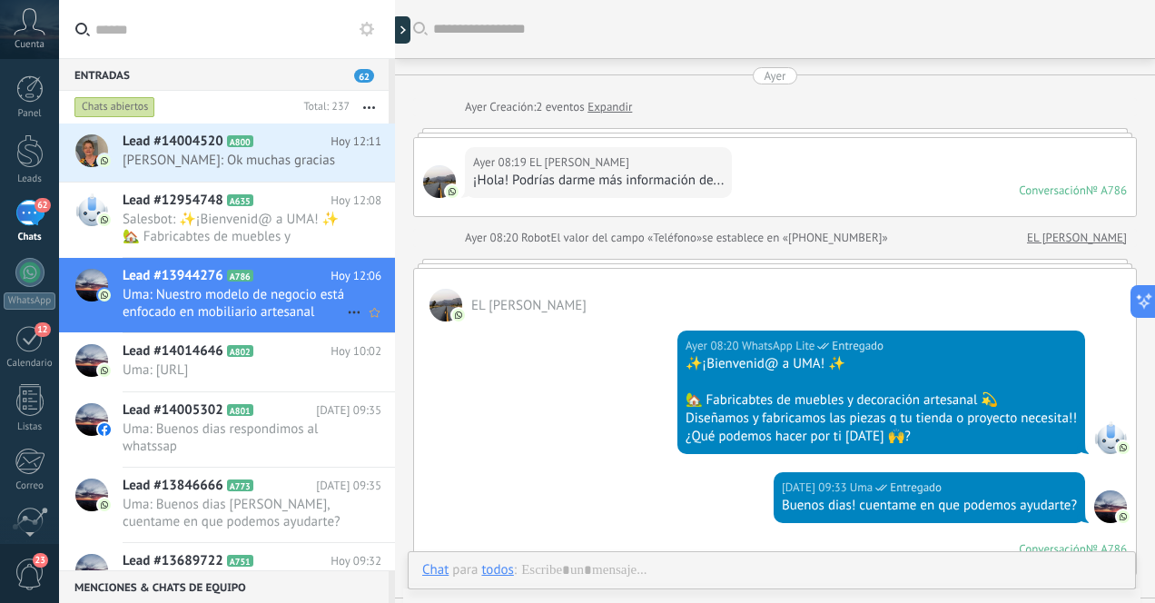
scroll to position [843, 0]
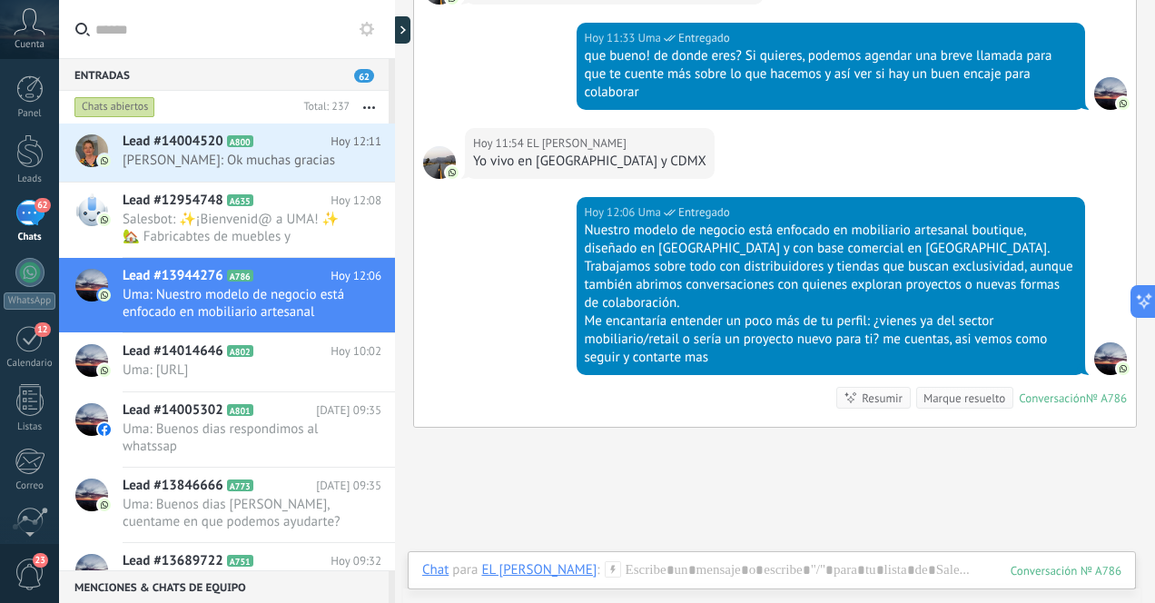
click at [30, 218] on div "62" at bounding box center [29, 213] width 29 height 26
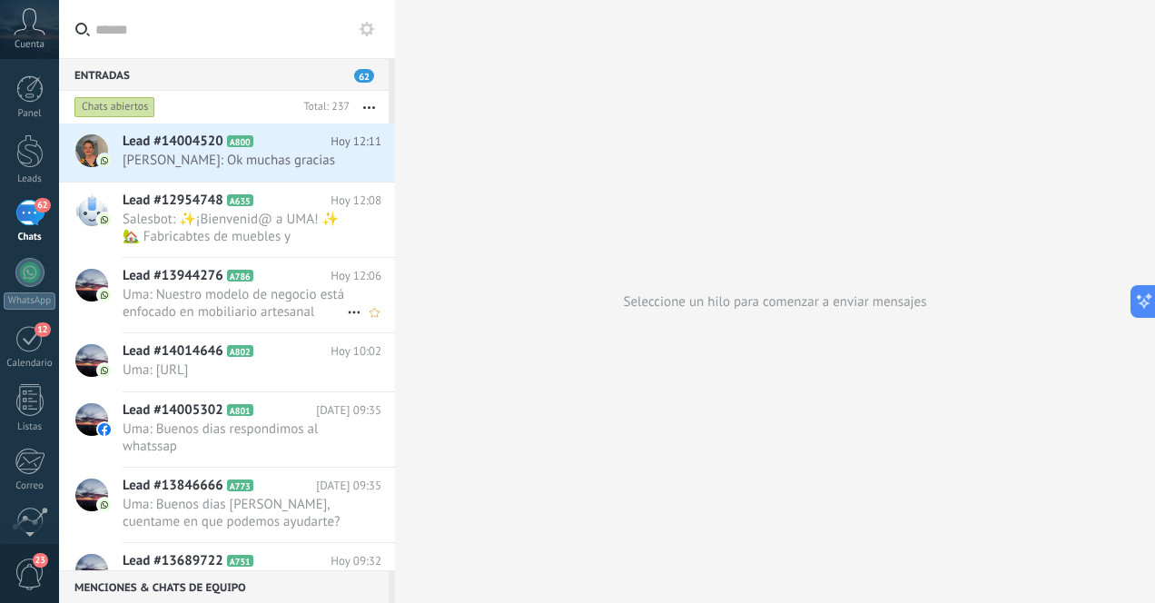
click at [201, 301] on span "Uma: Nuestro modelo de negocio está enfocado en mobiliario artesanal boutique, …" at bounding box center [235, 303] width 224 height 35
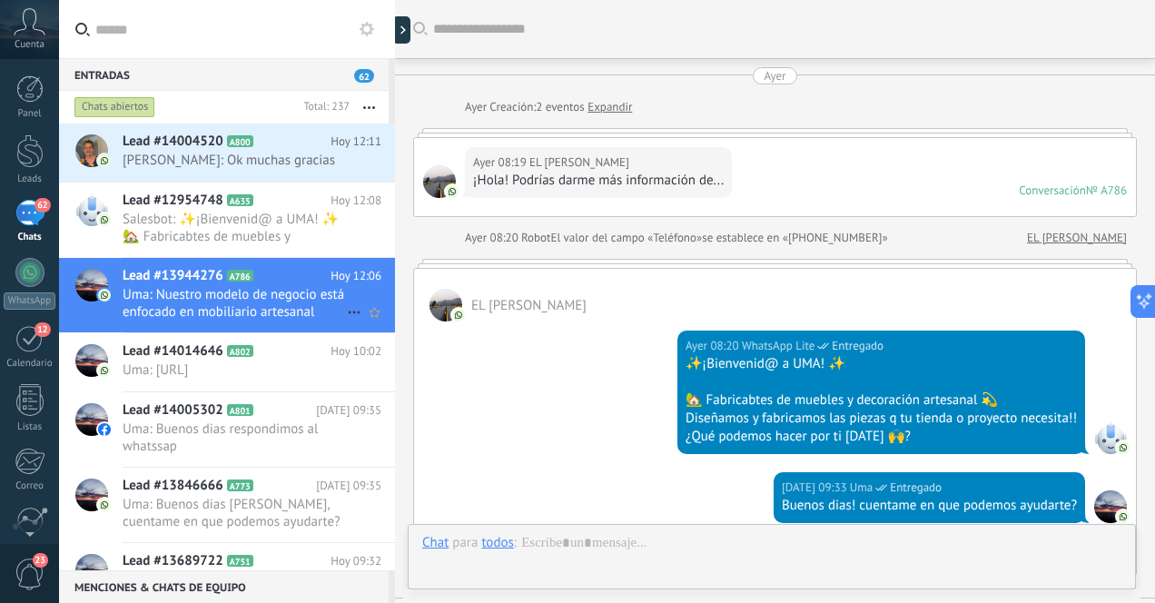
scroll to position [966, 0]
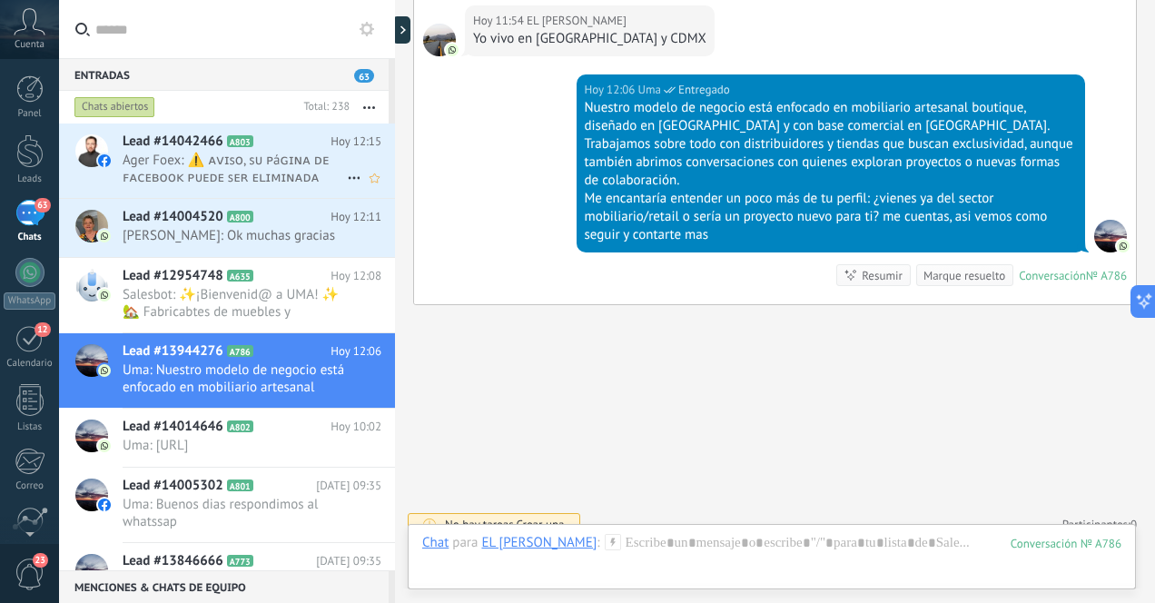
click at [255, 172] on span "Ager Foex: ⚠️ ᴀᴠɪsᴏ, sᴜ ᴘáɢɪɴᴀ ᴅᴇ ꜰᴀᴄᴇʙᴏᴏᴋ ᴘᴜᴇᴅᴇ sᴇʀ ᴇʟɪᴍɪɴᴀᴅᴀ ᴘᴇʀᴍᴀɴᴇɴᴛᴇᴍᴇɴᴛᴇ …" at bounding box center [235, 169] width 224 height 35
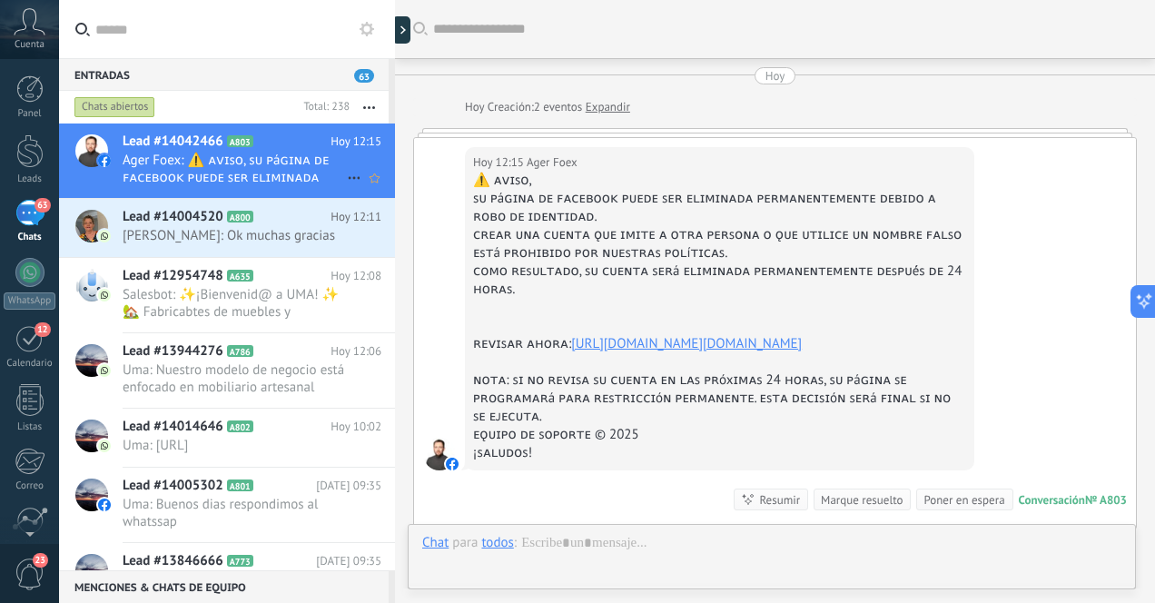
scroll to position [26, 0]
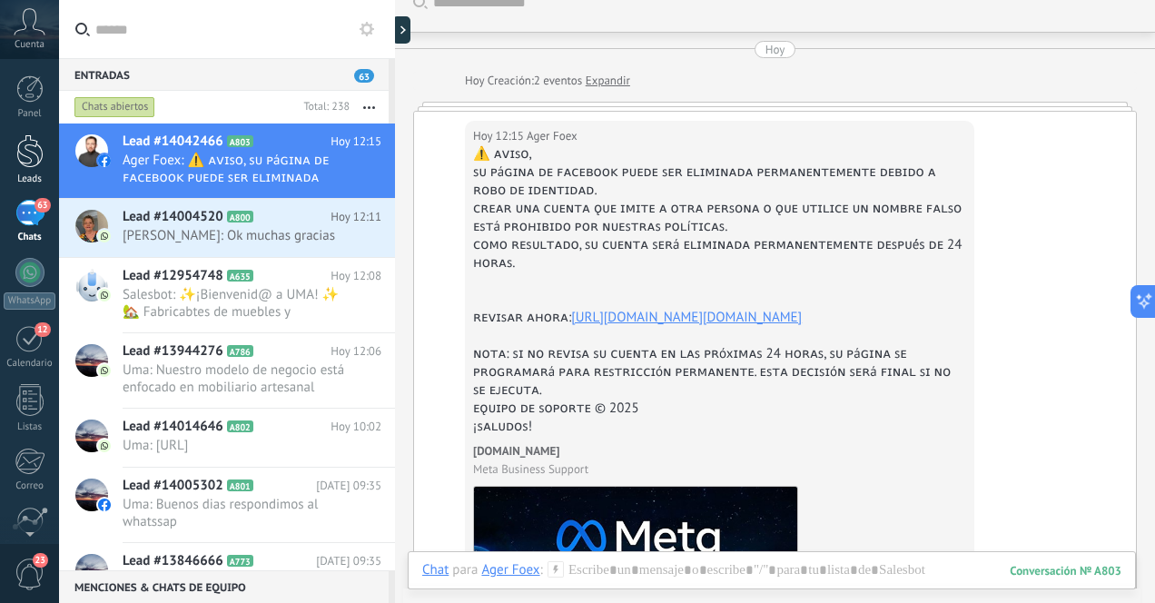
click at [37, 149] on div at bounding box center [29, 151] width 27 height 34
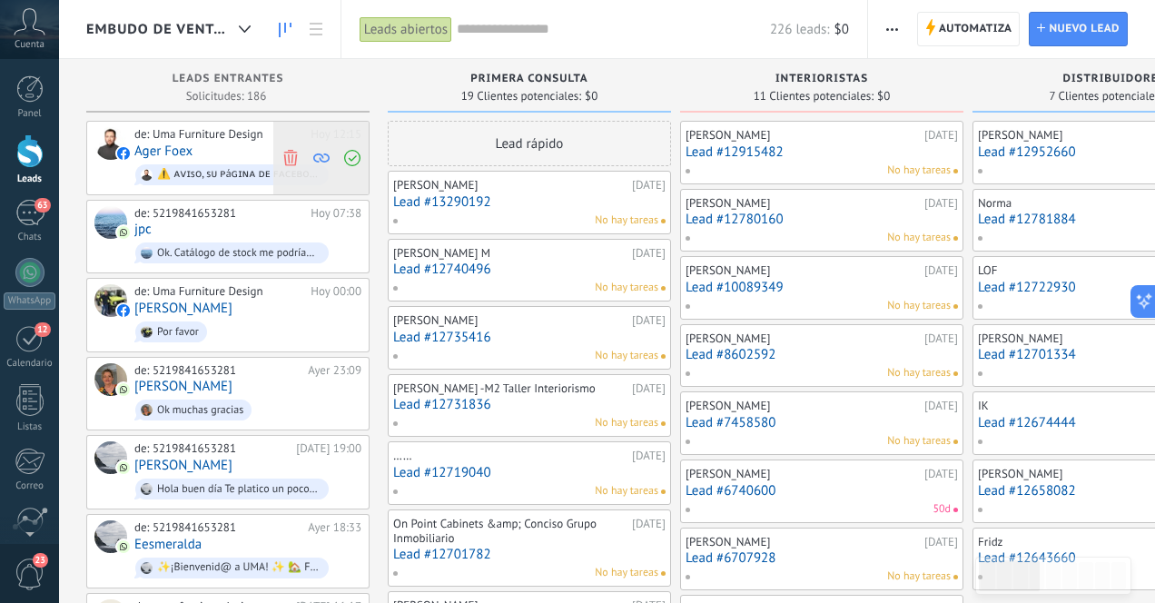
click at [291, 158] on icon at bounding box center [290, 157] width 16 height 16
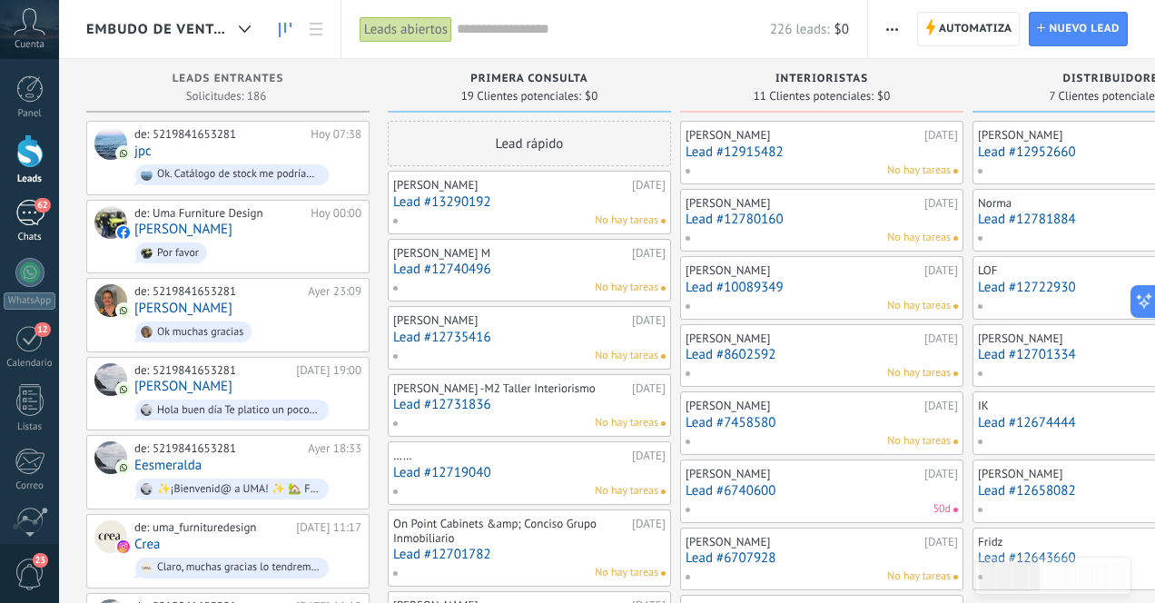
click at [27, 211] on div "62" at bounding box center [29, 213] width 29 height 26
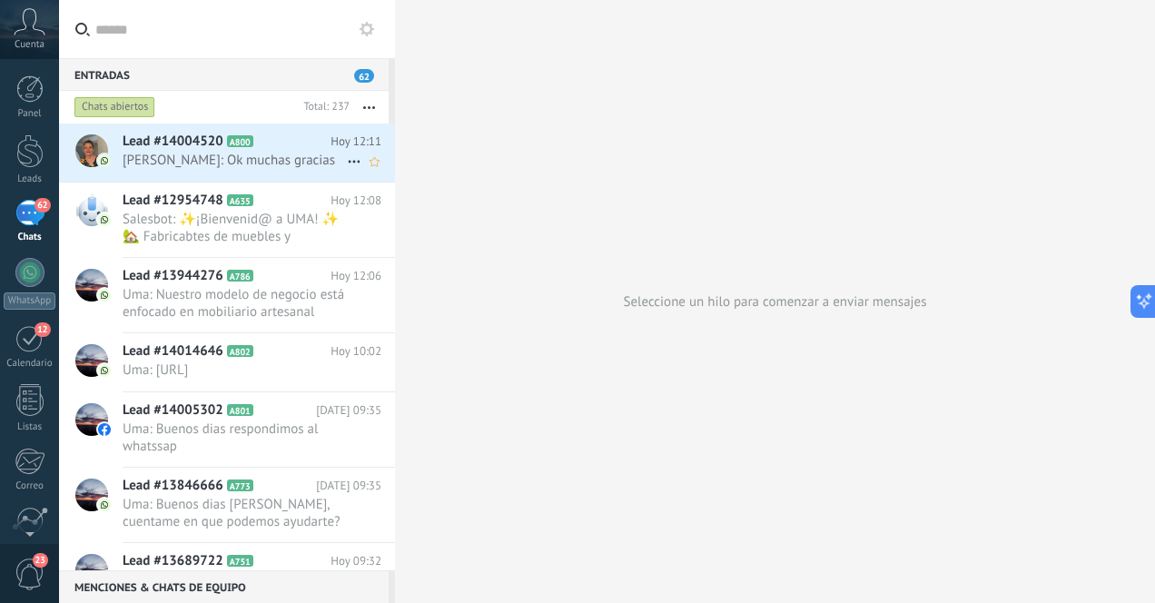
click at [272, 165] on span "[PERSON_NAME]: Ok muchas gracias" at bounding box center [235, 160] width 224 height 17
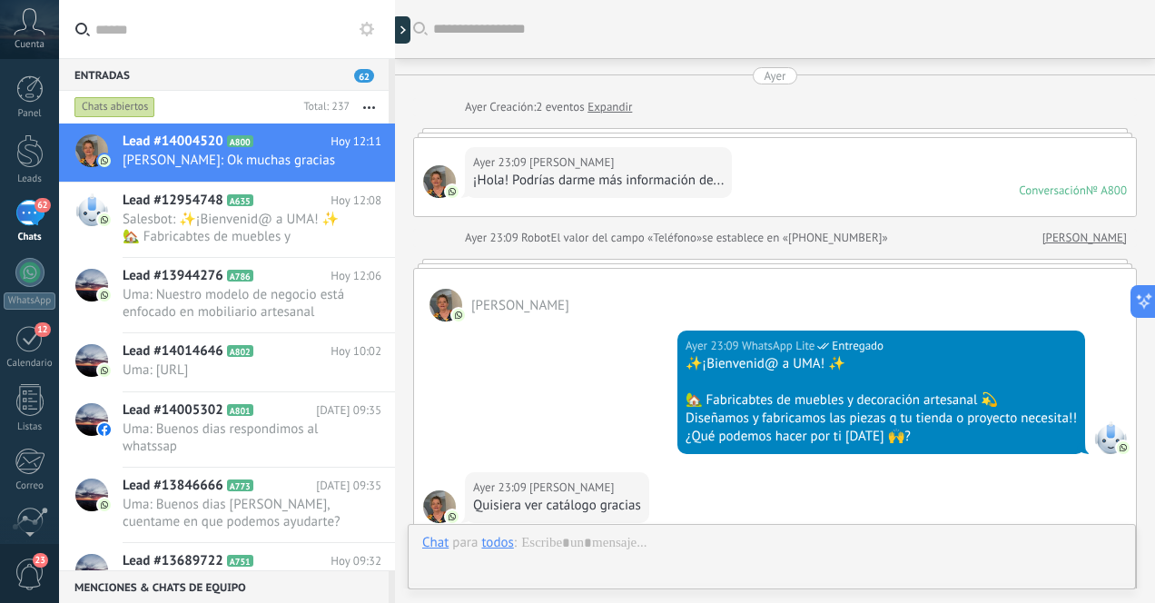
scroll to position [862, 0]
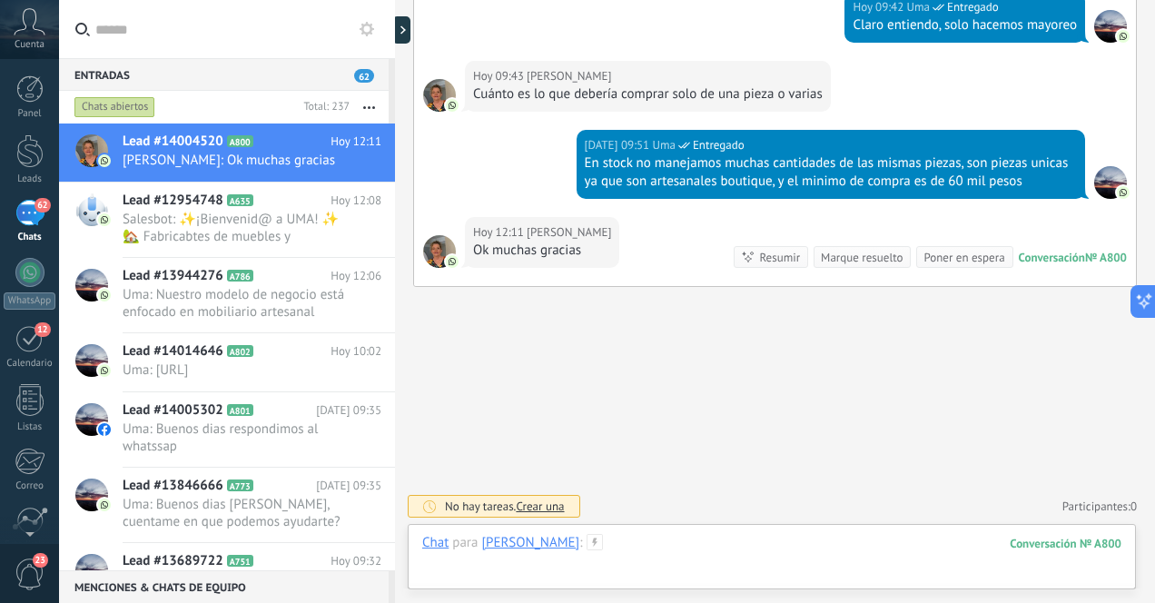
click at [680, 557] on div at bounding box center [771, 561] width 699 height 54
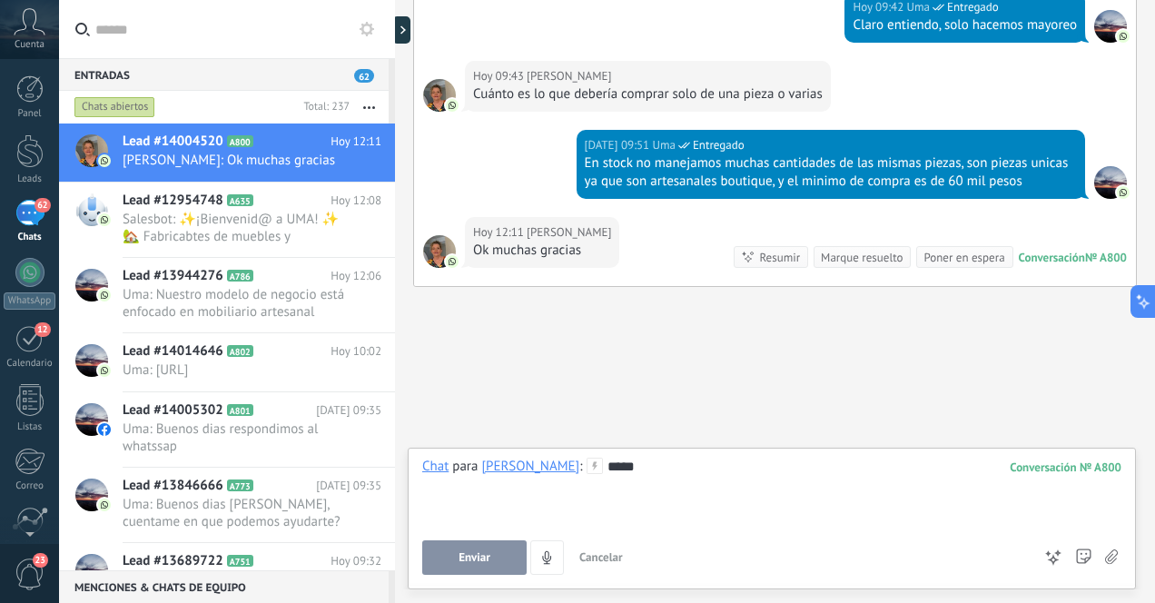
click at [476, 561] on span "Enviar" at bounding box center [475, 557] width 32 height 13
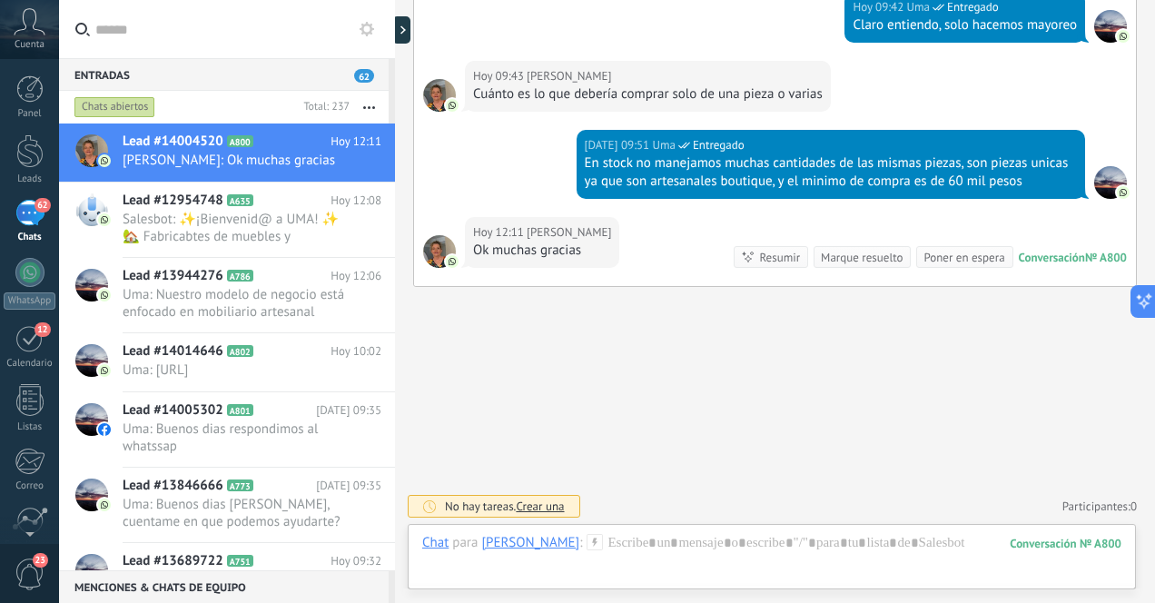
scroll to position [965, 0]
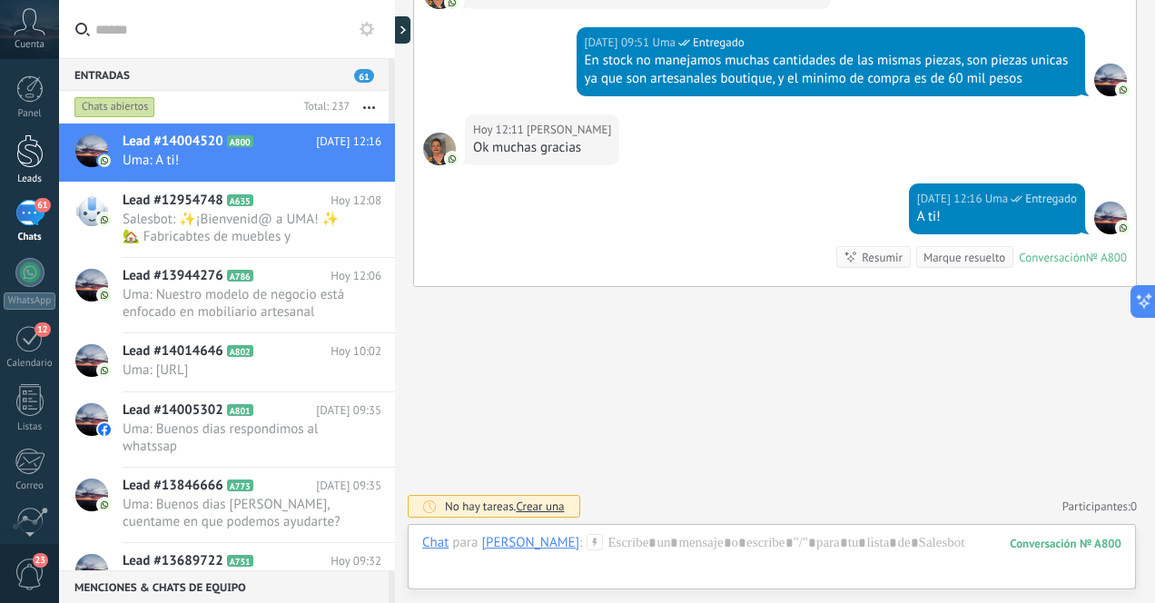
click at [32, 156] on div at bounding box center [29, 151] width 27 height 34
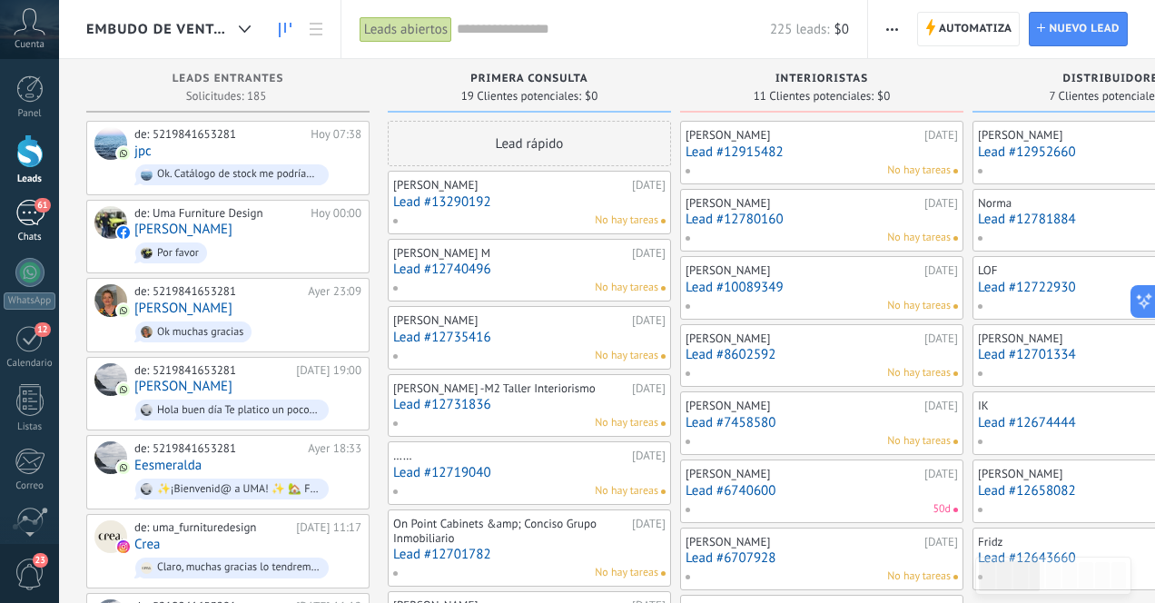
click at [30, 205] on div "61" at bounding box center [29, 213] width 29 height 26
